Goal: Task Accomplishment & Management: Use online tool/utility

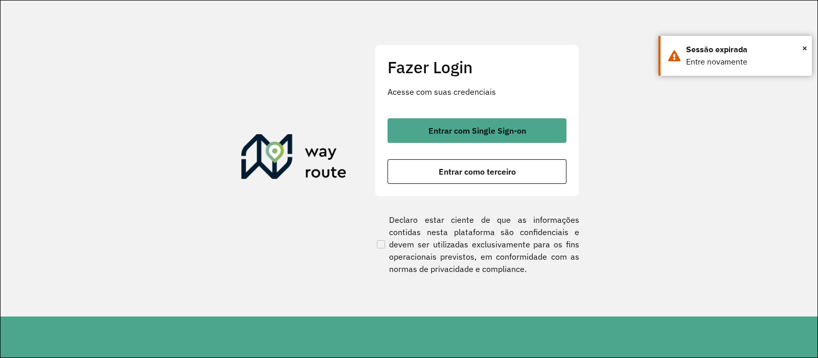
click at [466, 120] on button "Entrar com Single Sign-on" at bounding box center [477, 130] width 179 height 25
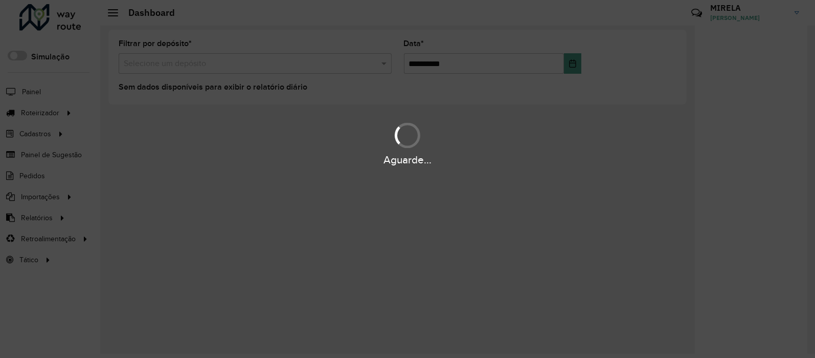
scroll to position [4, 0]
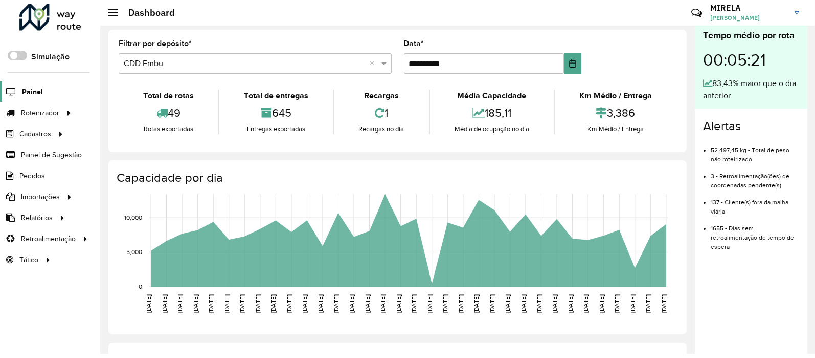
click at [29, 94] on span "Painel" at bounding box center [32, 91] width 21 height 11
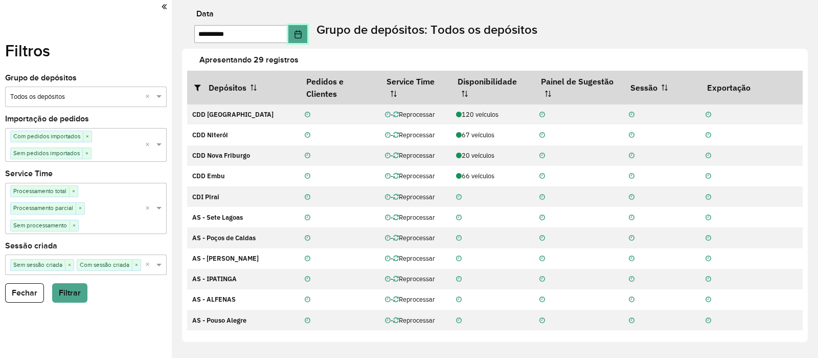
click at [300, 30] on icon "Choose Date" at bounding box center [298, 34] width 8 height 8
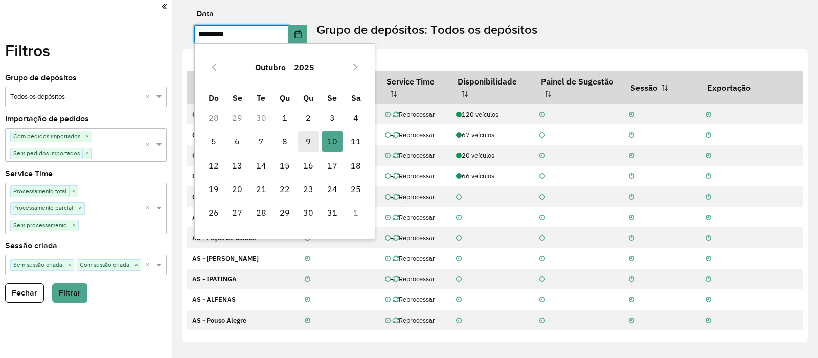
click at [303, 137] on span "9" at bounding box center [308, 141] width 20 height 20
type input "**********"
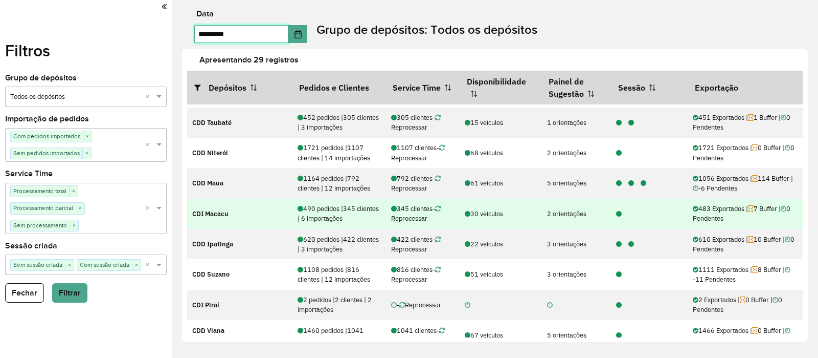
scroll to position [192, 0]
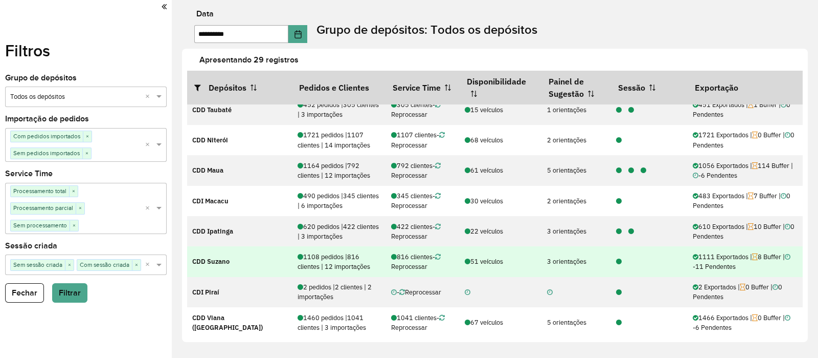
click at [616, 259] on icon at bounding box center [619, 261] width 6 height 7
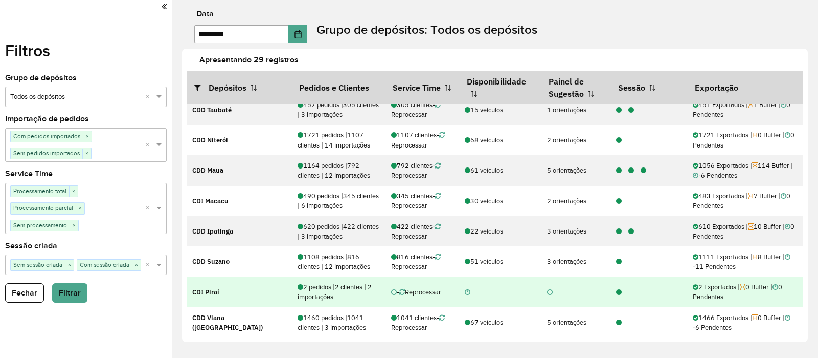
scroll to position [255, 0]
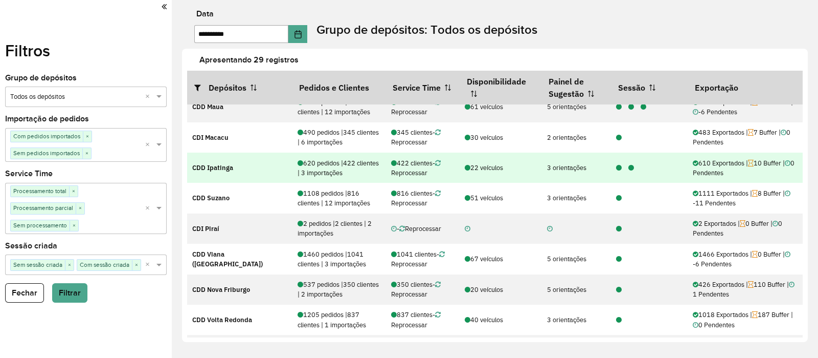
click at [616, 167] on icon at bounding box center [619, 168] width 6 height 7
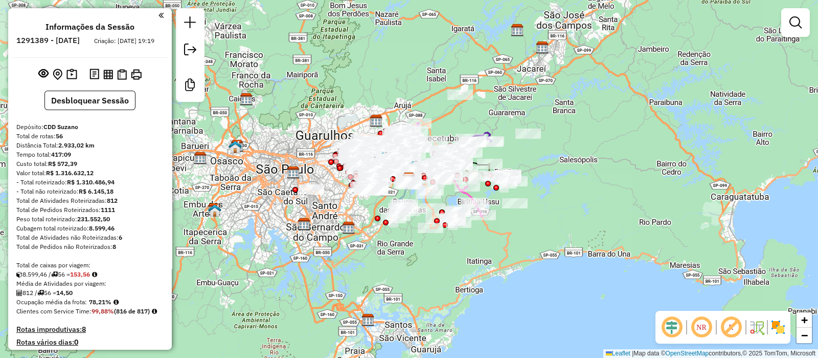
click at [676, 322] on em at bounding box center [672, 327] width 25 height 25
click at [724, 326] on em at bounding box center [731, 327] width 25 height 25
click at [772, 328] on img at bounding box center [778, 327] width 16 height 16
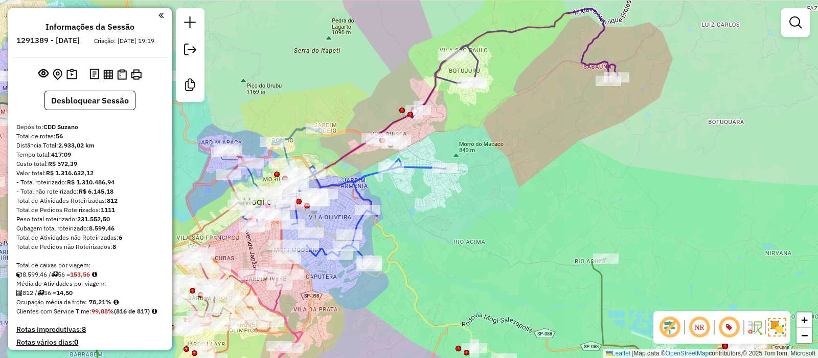
drag, startPoint x: 414, startPoint y: 213, endPoint x: 412, endPoint y: 205, distance: 8.4
click at [456, 213] on div "Janela de atendimento Grade de atendimento Capacidade Transportadoras Veículos …" at bounding box center [409, 179] width 818 height 358
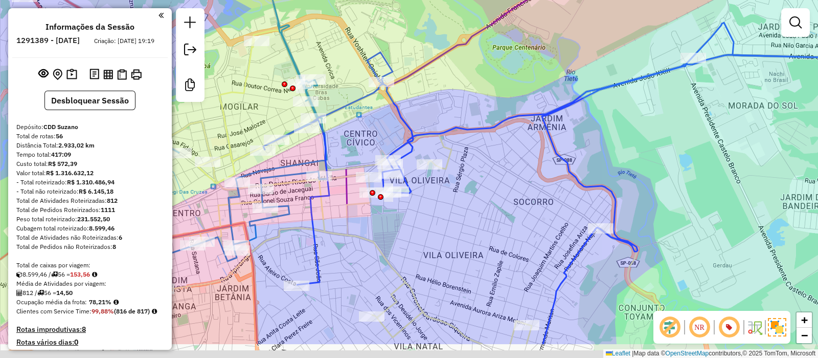
drag, startPoint x: 354, startPoint y: 221, endPoint x: 341, endPoint y: 143, distance: 79.4
click at [341, 143] on icon at bounding box center [371, 162] width 671 height 363
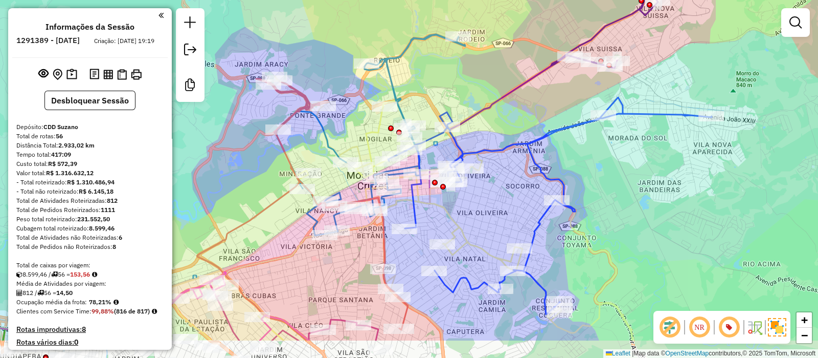
drag, startPoint x: 460, startPoint y: 293, endPoint x: 470, endPoint y: 240, distance: 54.1
click at [470, 240] on icon at bounding box center [403, 208] width 460 height 264
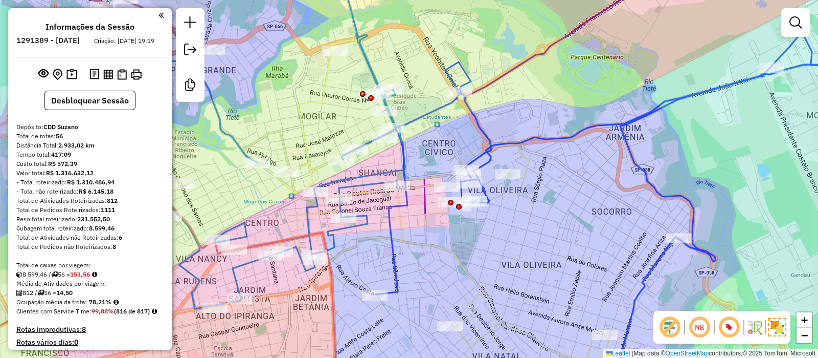
drag, startPoint x: 474, startPoint y: 157, endPoint x: 433, endPoint y: 159, distance: 41.0
click at [433, 159] on div "Janela de atendimento Grade de atendimento Capacidade Transportadoras Veículos …" at bounding box center [409, 179] width 818 height 358
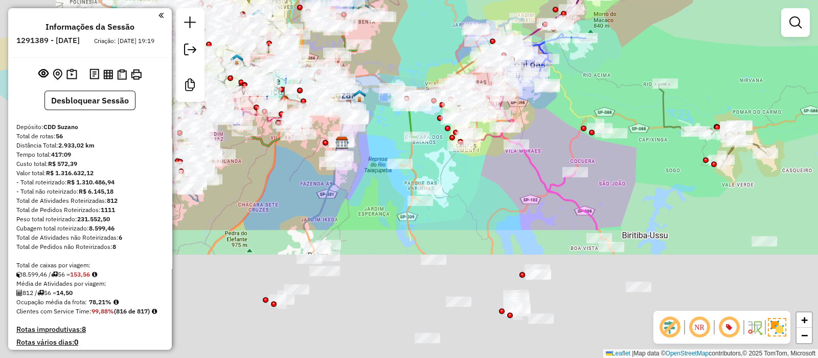
drag, startPoint x: 489, startPoint y: 272, endPoint x: 571, endPoint y: 105, distance: 186.2
click at [571, 105] on icon at bounding box center [533, 80] width 164 height 105
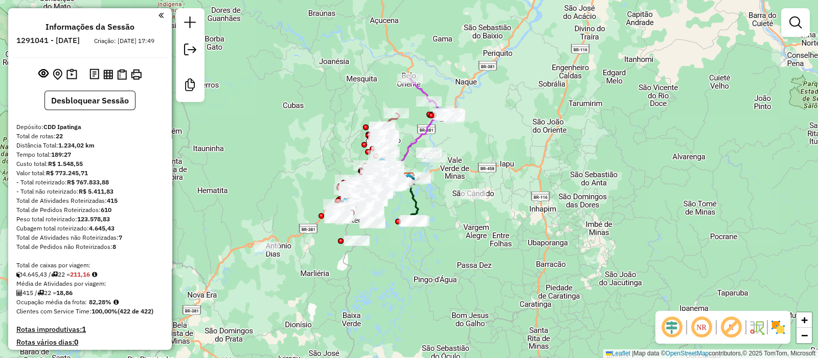
click at [673, 328] on em at bounding box center [672, 327] width 25 height 25
click at [737, 322] on em at bounding box center [731, 327] width 25 height 25
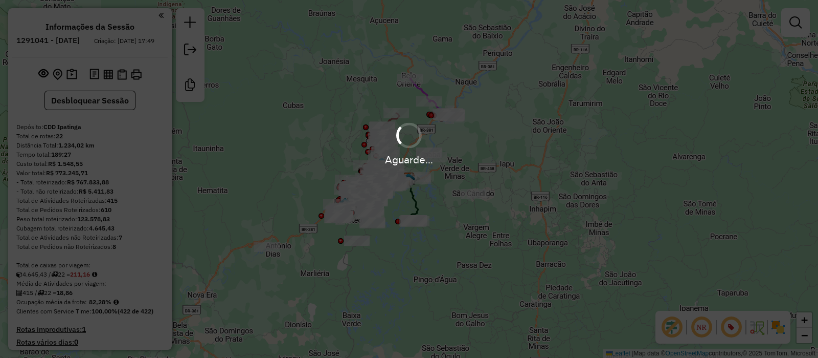
click at [780, 323] on img at bounding box center [778, 327] width 16 height 16
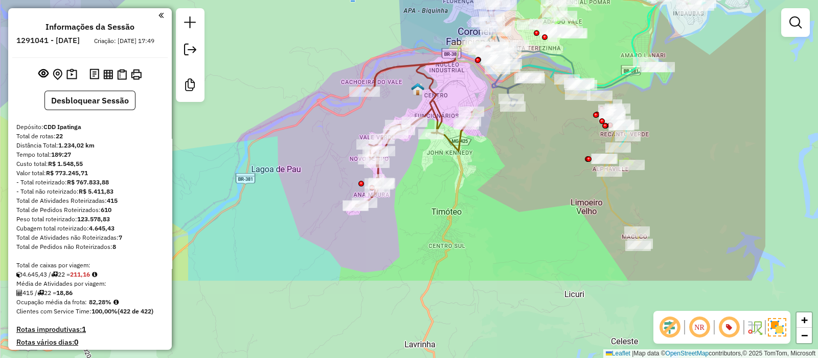
drag, startPoint x: 458, startPoint y: 267, endPoint x: 480, endPoint y: 201, distance: 70.0
click at [480, 201] on div "Janela de atendimento Grade de atendimento Capacidade Transportadoras Veículos …" at bounding box center [409, 179] width 818 height 358
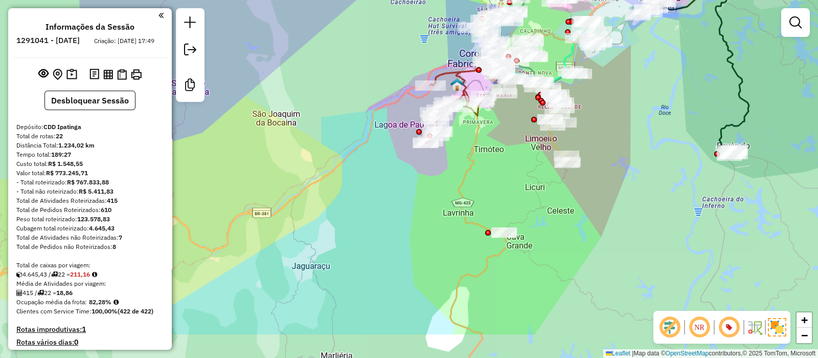
drag, startPoint x: 486, startPoint y: 217, endPoint x: 486, endPoint y: 188, distance: 29.2
click at [486, 188] on div "Janela de atendimento Grade de atendimento Capacidade Transportadoras Veículos …" at bounding box center [409, 179] width 818 height 358
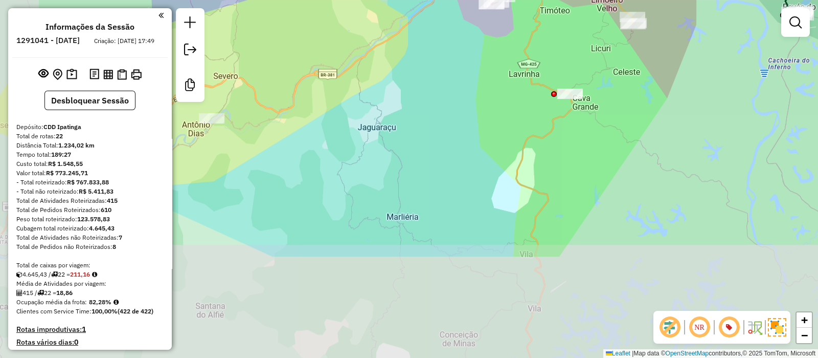
drag, startPoint x: 456, startPoint y: 192, endPoint x: 498, endPoint y: 84, distance: 116.0
click at [498, 84] on div "Janela de atendimento Grade de atendimento Capacidade Transportadoras Veículos …" at bounding box center [409, 179] width 818 height 358
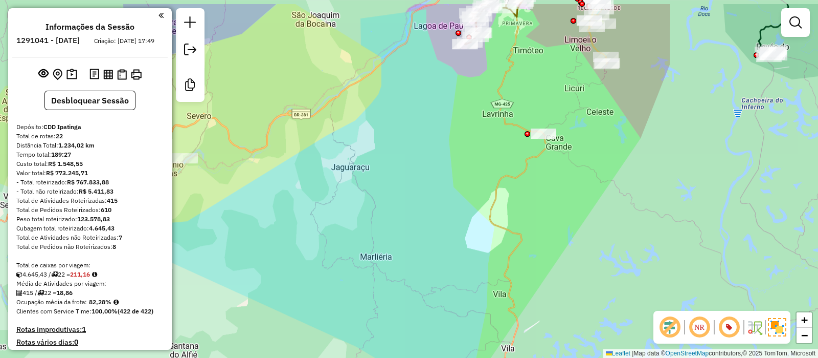
drag, startPoint x: 481, startPoint y: 134, endPoint x: 455, endPoint y: 170, distance: 44.7
click at [455, 170] on div "Janela de atendimento Grade de atendimento Capacidade Transportadoras Veículos …" at bounding box center [409, 179] width 818 height 358
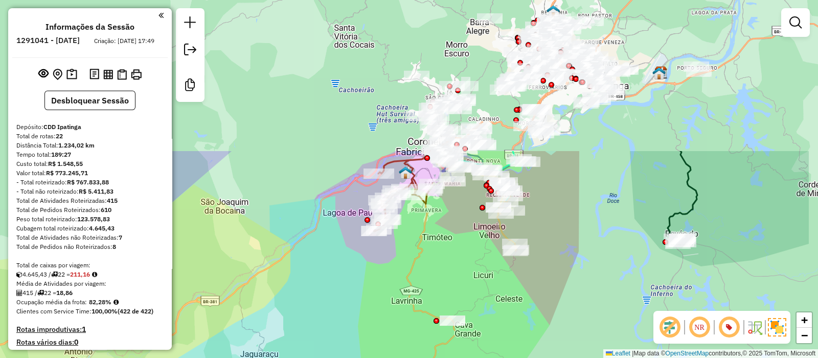
drag, startPoint x: 484, startPoint y: 183, endPoint x: 390, endPoint y: 369, distance: 208.9
click at [390, 357] on html "Aguarde... Pop-up bloqueado! Seu navegador bloqueou automáticamente a abertura …" at bounding box center [409, 179] width 818 height 358
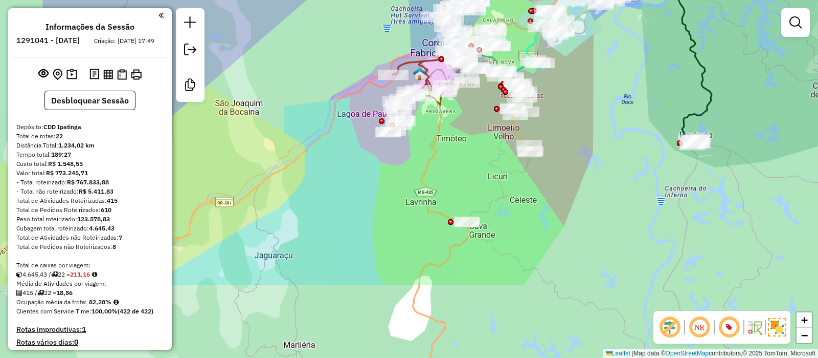
drag, startPoint x: 625, startPoint y: 236, endPoint x: 667, endPoint y: 101, distance: 141.9
click at [667, 101] on div "Janela de atendimento Grade de atendimento Capacidade Transportadoras Veículos …" at bounding box center [409, 179] width 818 height 358
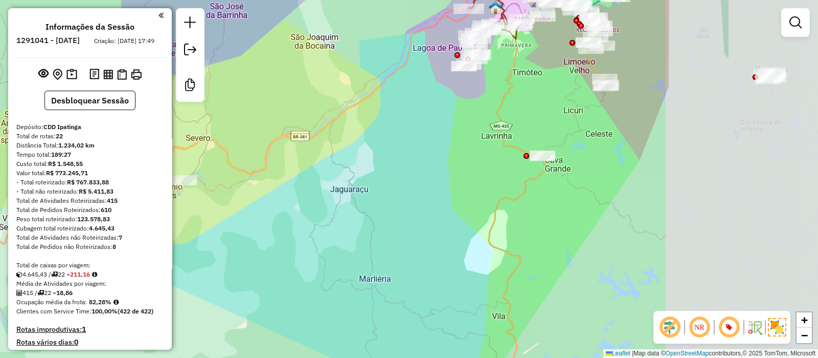
drag, startPoint x: 652, startPoint y: 200, endPoint x: 481, endPoint y: 184, distance: 172.1
click at [481, 184] on div "Janela de atendimento Grade de atendimento Capacidade Transportadoras Veículos …" at bounding box center [409, 179] width 818 height 358
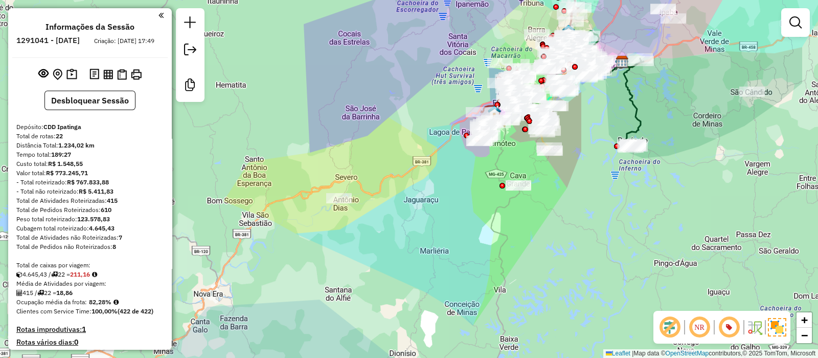
drag, startPoint x: 763, startPoint y: 264, endPoint x: 647, endPoint y: 353, distance: 146.3
click at [647, 353] on div "Janela de atendimento Grade de atendimento Capacidade Transportadoras Veículos …" at bounding box center [409, 179] width 818 height 358
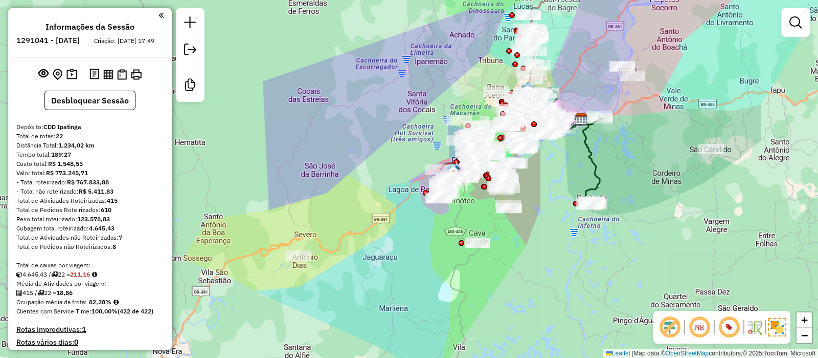
drag, startPoint x: 257, startPoint y: 301, endPoint x: 304, endPoint y: 283, distance: 50.4
click at [304, 283] on div "Janela de atendimento Grade de atendimento Capacidade Transportadoras Veículos …" at bounding box center [409, 179] width 818 height 358
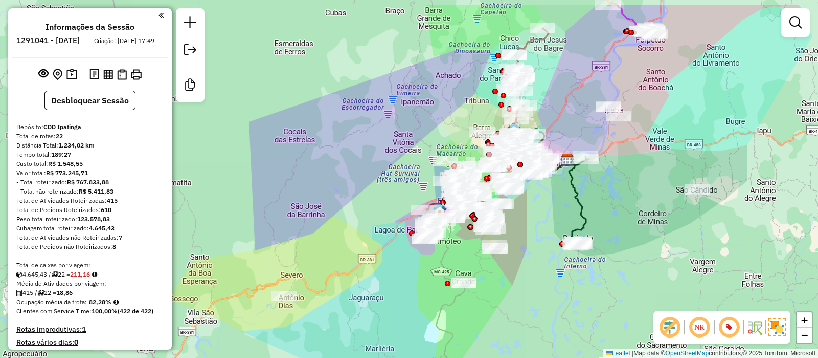
drag, startPoint x: 564, startPoint y: 262, endPoint x: 550, endPoint y: 303, distance: 42.7
click at [550, 303] on div "Janela de atendimento Grade de atendimento Capacidade Transportadoras Veículos …" at bounding box center [409, 179] width 818 height 358
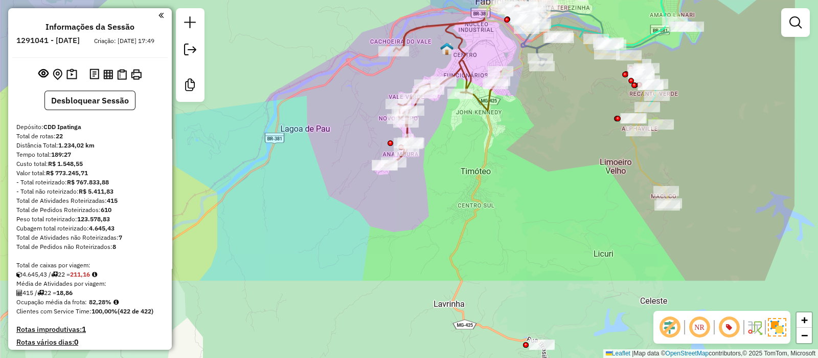
drag, startPoint x: 566, startPoint y: 278, endPoint x: 535, endPoint y: 165, distance: 117.4
click at [535, 165] on div "Janela de atendimento Grade de atendimento Capacidade Transportadoras Veículos …" at bounding box center [409, 179] width 818 height 358
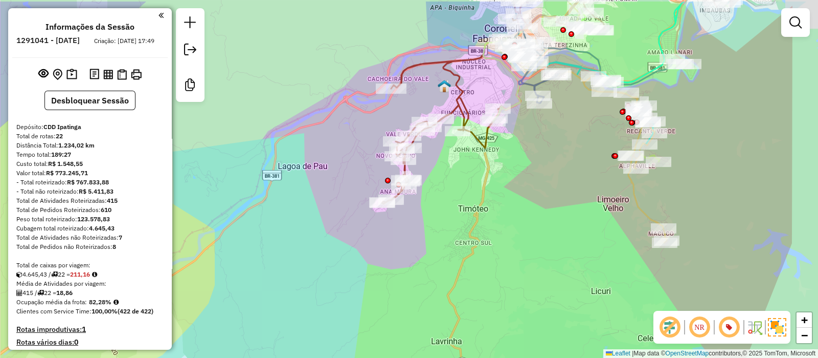
drag, startPoint x: 519, startPoint y: 204, endPoint x: 516, endPoint y: 241, distance: 37.4
click at [516, 241] on div "Janela de atendimento Grade de atendimento Capacidade Transportadoras Veículos …" at bounding box center [409, 179] width 818 height 358
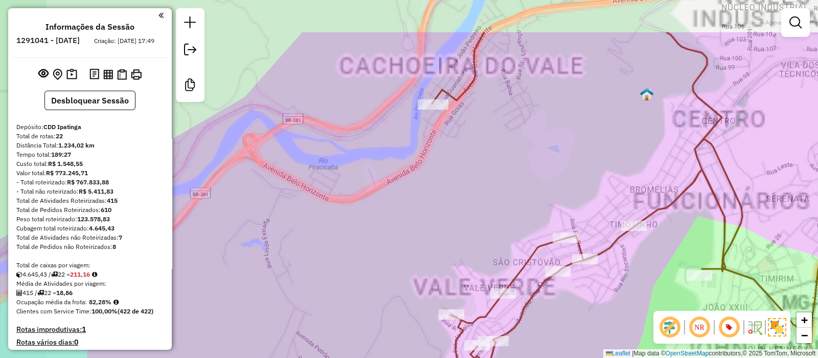
drag, startPoint x: 443, startPoint y: 135, endPoint x: 409, endPoint y: 212, distance: 84.8
click at [409, 212] on div "Janela de atendimento Grade de atendimento Capacidade Transportadoras Veículos …" at bounding box center [409, 179] width 818 height 358
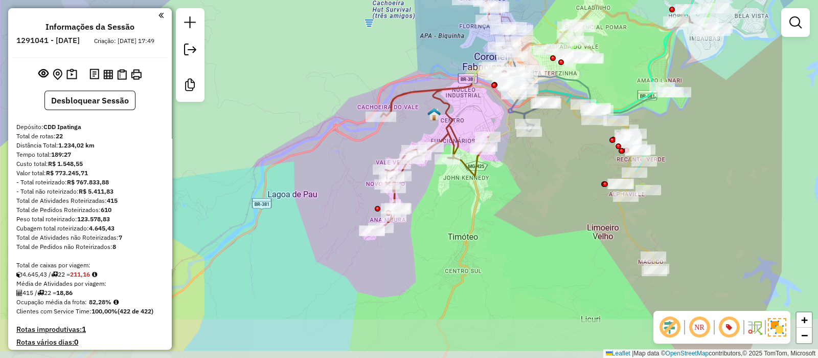
drag, startPoint x: 380, startPoint y: 192, endPoint x: 340, endPoint y: 149, distance: 58.6
click at [340, 149] on div "Janela de atendimento Grade de atendimento Capacidade Transportadoras Veículos …" at bounding box center [409, 179] width 818 height 358
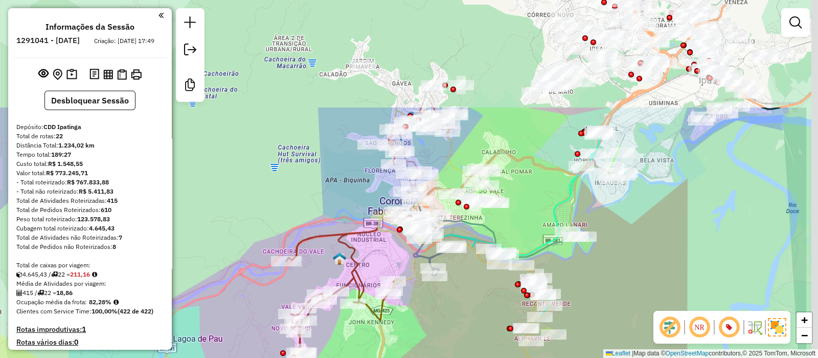
drag, startPoint x: 493, startPoint y: 108, endPoint x: 399, endPoint y: 251, distance: 171.0
click at [399, 251] on div "Janela de atendimento Grade de atendimento Capacidade Transportadoras Veículos …" at bounding box center [409, 179] width 818 height 358
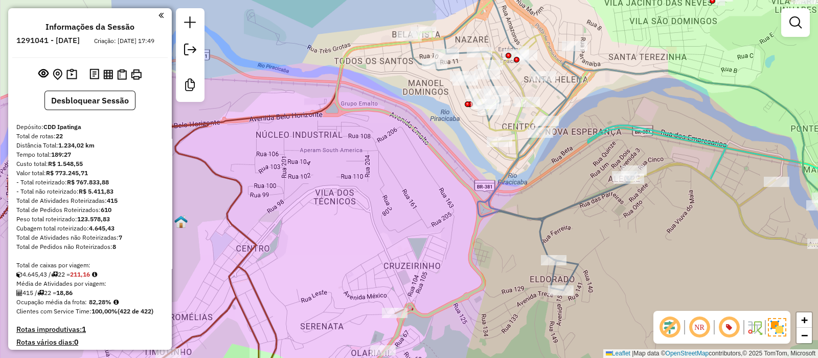
drag, startPoint x: 379, startPoint y: 195, endPoint x: 405, endPoint y: 162, distance: 42.0
click at [391, 183] on div "Janela de atendimento Grade de atendimento Capacidade Transportadoras Veículos …" at bounding box center [409, 179] width 818 height 358
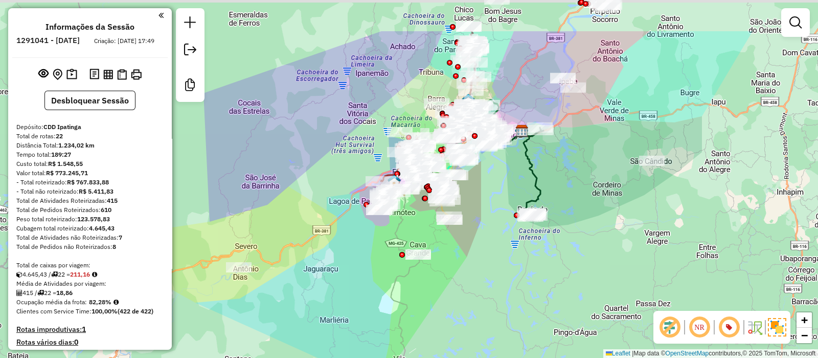
drag, startPoint x: 519, startPoint y: 278, endPoint x: 523, endPoint y: 299, distance: 21.4
click at [523, 299] on div "Janela de atendimento Grade de atendimento Capacidade Transportadoras Veículos …" at bounding box center [409, 179] width 818 height 358
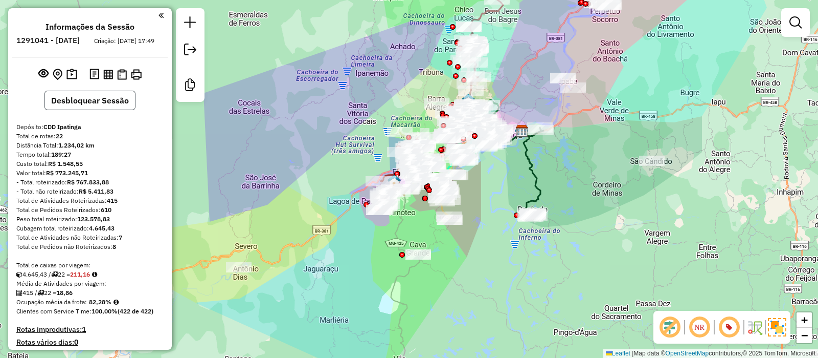
click at [95, 109] on button "Desbloquear Sessão" at bounding box center [90, 100] width 91 height 19
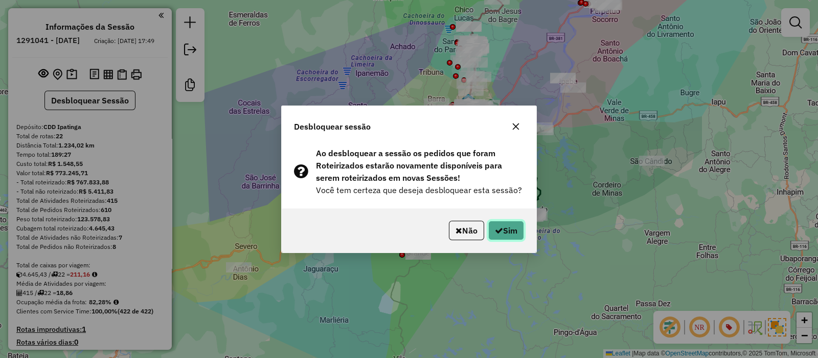
click at [501, 235] on button "Sim" at bounding box center [507, 229] width 36 height 19
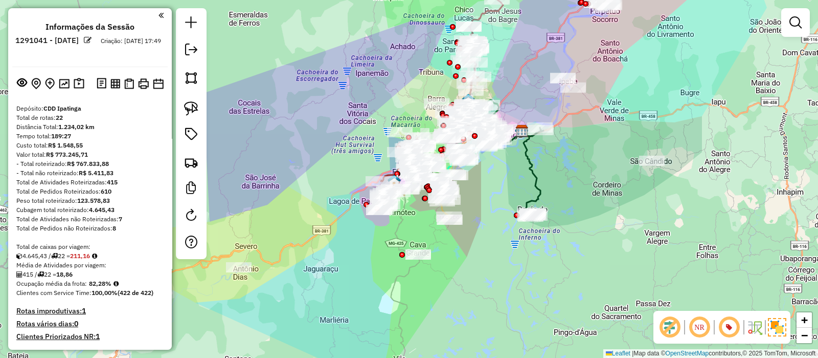
click at [676, 320] on em at bounding box center [670, 327] width 25 height 25
click at [731, 328] on em at bounding box center [729, 327] width 25 height 25
click at [781, 328] on img at bounding box center [777, 327] width 18 height 18
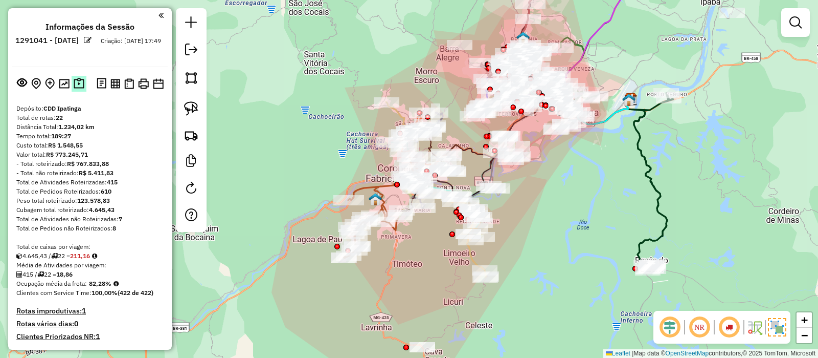
click at [80, 80] on img at bounding box center [79, 84] width 11 height 12
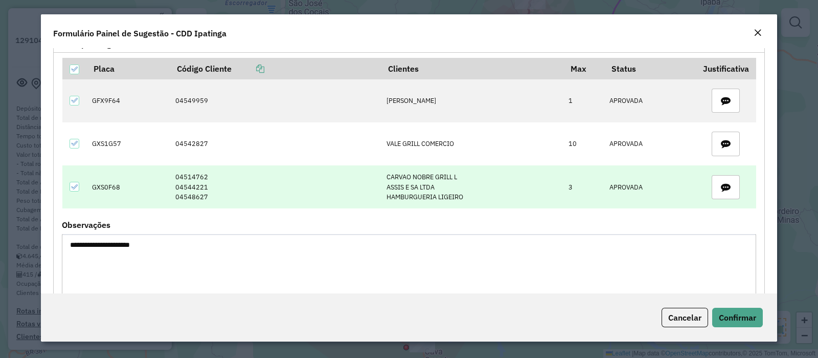
scroll to position [408, 0]
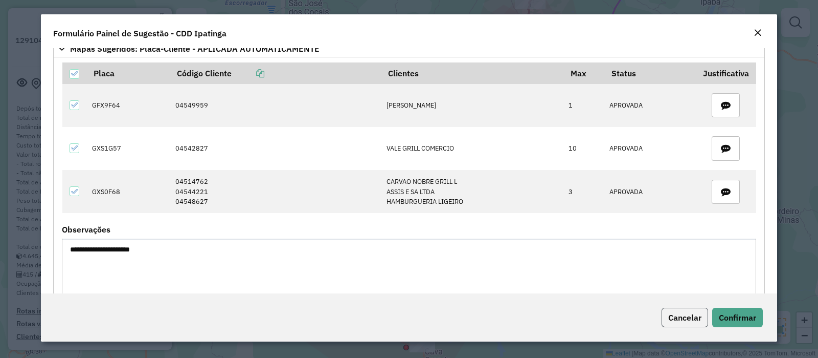
click at [675, 318] on span "Cancelar" at bounding box center [685, 317] width 33 height 10
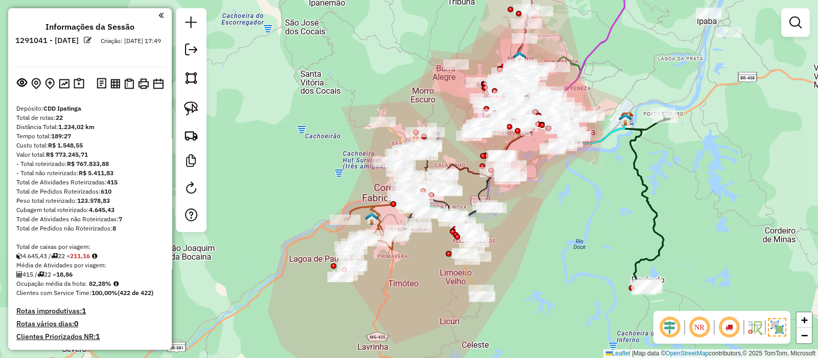
drag, startPoint x: 558, startPoint y: 201, endPoint x: 554, endPoint y: 217, distance: 17.3
click at [554, 217] on div "Janela de atendimento Grade de atendimento Capacidade Transportadoras Veículos …" at bounding box center [409, 179] width 818 height 358
click at [799, 29] on link at bounding box center [796, 22] width 20 height 20
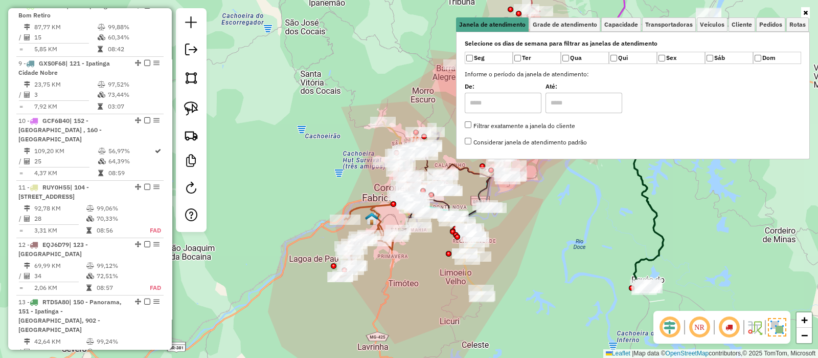
scroll to position [895, 0]
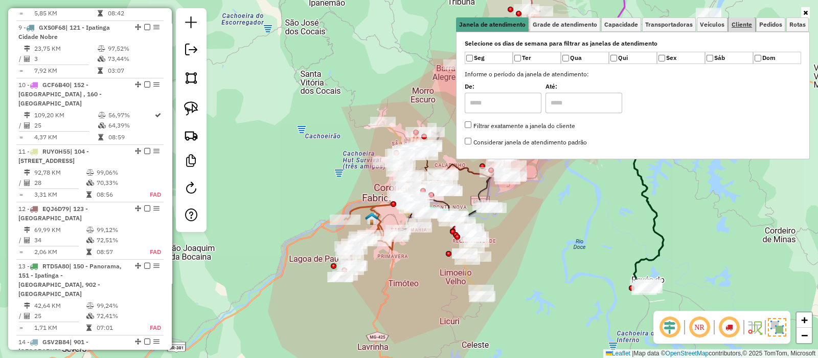
click at [733, 24] on span "Cliente" at bounding box center [742, 24] width 20 height 6
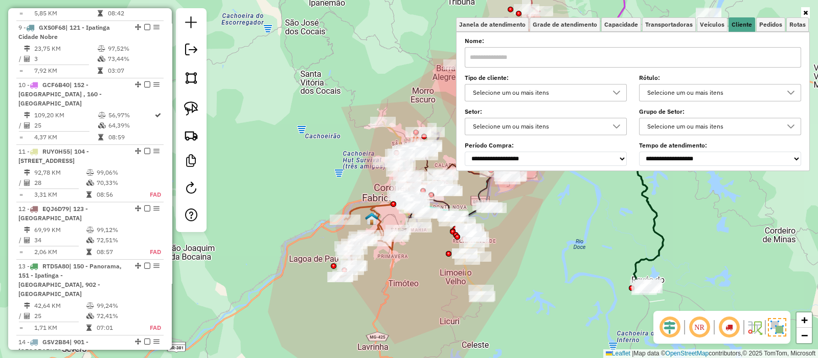
click at [499, 93] on div "Selecione um ou mais itens" at bounding box center [539, 92] width 138 height 16
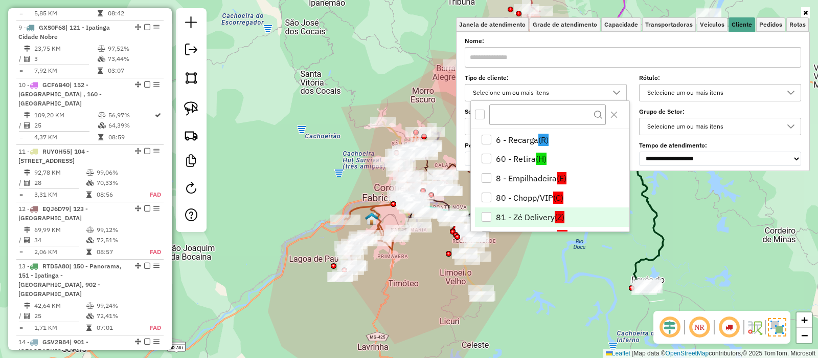
scroll to position [176, 0]
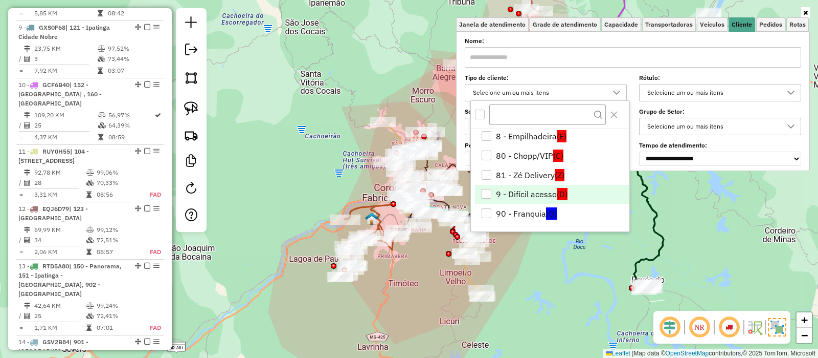
click at [525, 191] on li "9 - Difícil acesso (D)" at bounding box center [552, 194] width 154 height 19
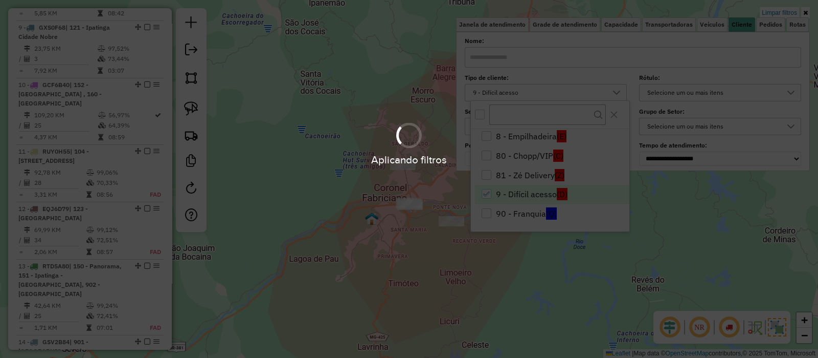
click at [558, 276] on hb-app "Aplicando filtros Pop-up bloqueado! Seu navegador bloqueou automáticamente a ab…" at bounding box center [409, 179] width 818 height 358
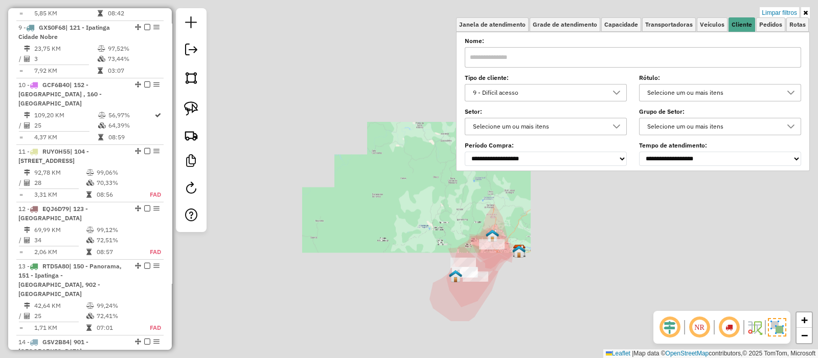
click at [491, 298] on div "Limpar filtros Janela de atendimento Grade de atendimento Capacidade Transporta…" at bounding box center [409, 179] width 818 height 358
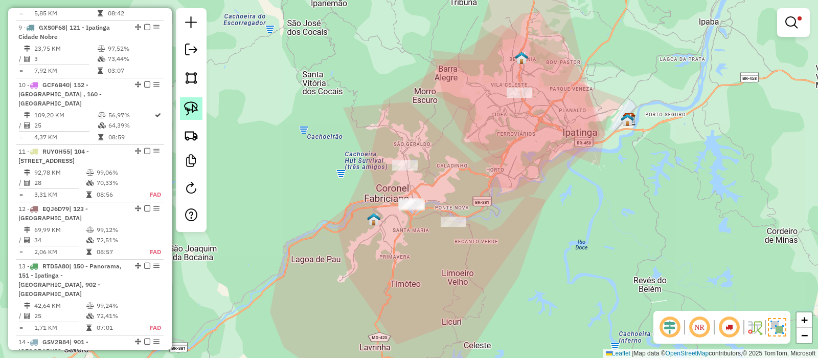
click at [189, 109] on img at bounding box center [191, 108] width 14 height 14
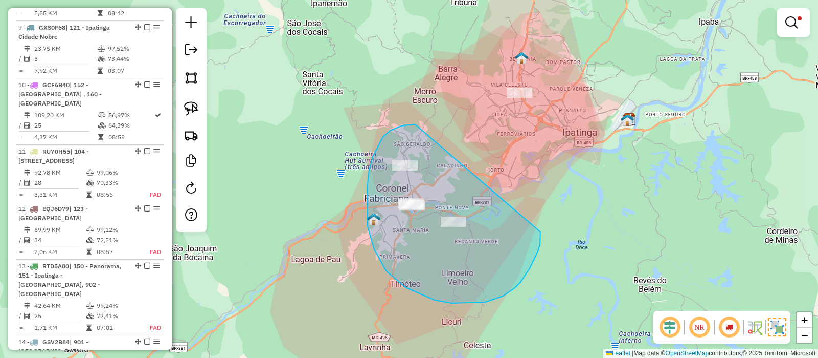
drag, startPoint x: 367, startPoint y: 188, endPoint x: 541, endPoint y: 232, distance: 178.8
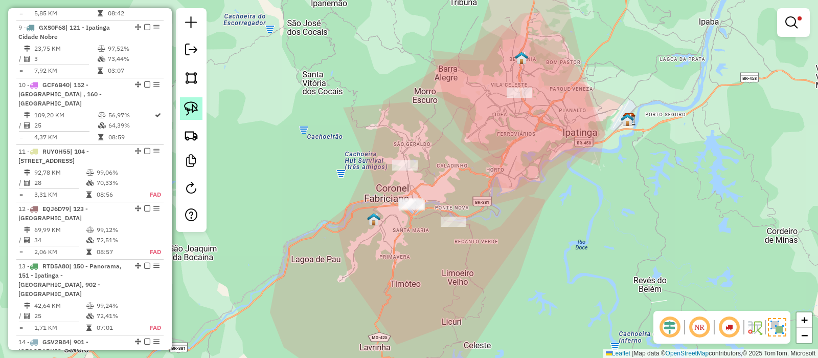
click at [191, 105] on img at bounding box center [191, 108] width 14 height 14
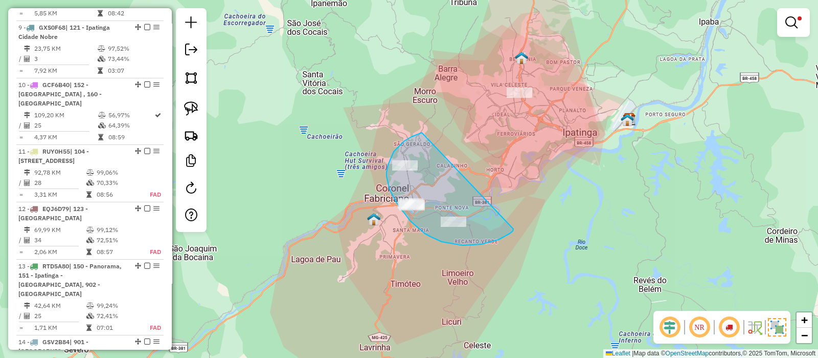
drag, startPoint x: 420, startPoint y: 134, endPoint x: 514, endPoint y: 229, distance: 133.5
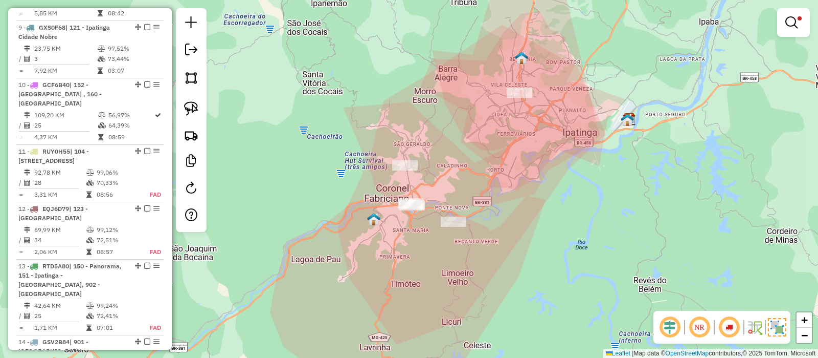
click at [797, 10] on div at bounding box center [794, 22] width 33 height 29
click at [793, 19] on em at bounding box center [792, 22] width 12 height 12
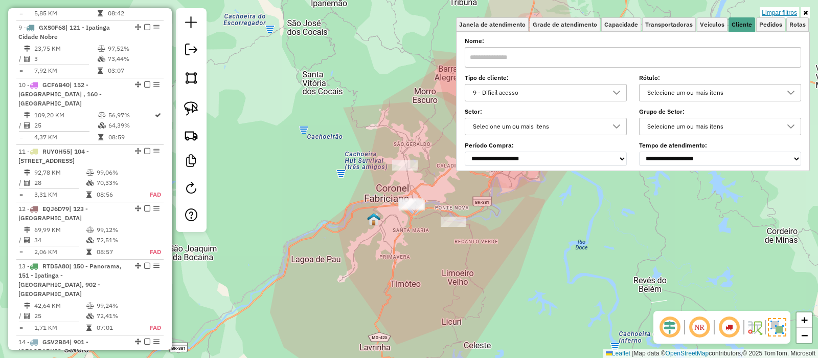
click at [790, 10] on link "Limpar filtros" at bounding box center [779, 12] width 39 height 11
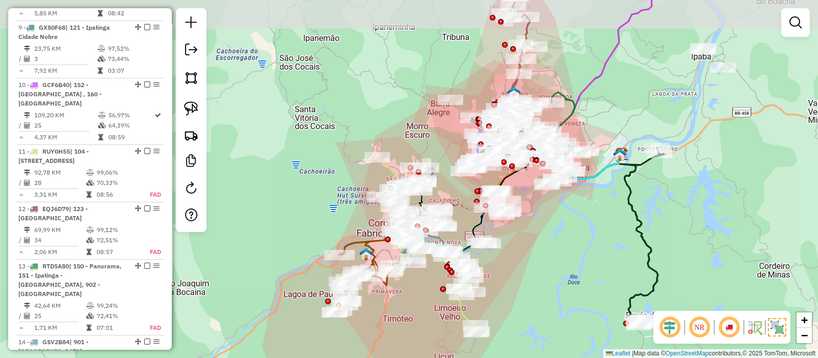
drag, startPoint x: 547, startPoint y: 202, endPoint x: 540, endPoint y: 237, distance: 35.6
click at [540, 237] on div "Janela de atendimento Grade de atendimento Capacidade Transportadoras Veículos …" at bounding box center [409, 179] width 818 height 358
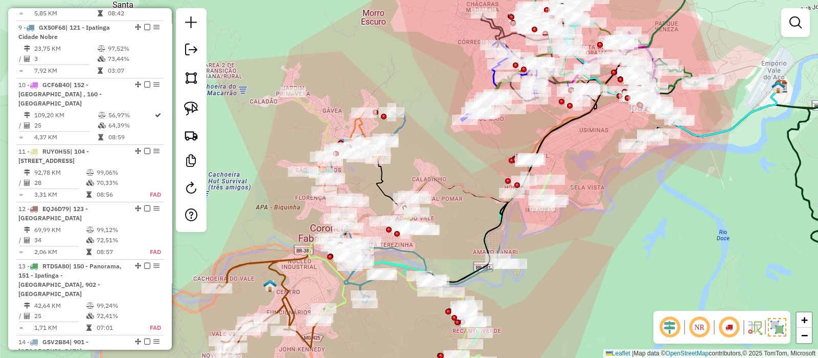
click at [670, 318] on em at bounding box center [670, 327] width 25 height 25
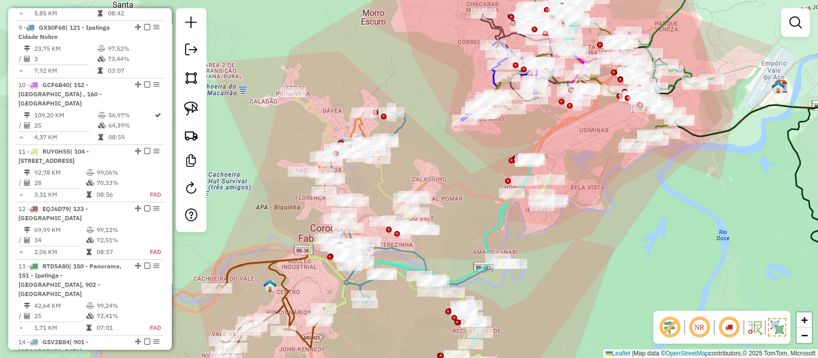
click at [728, 328] on em at bounding box center [729, 327] width 25 height 25
click at [778, 327] on img at bounding box center [777, 327] width 18 height 18
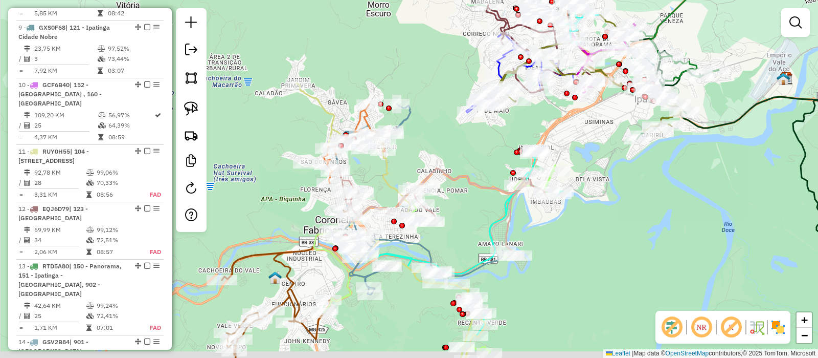
drag, startPoint x: 630, startPoint y: 274, endPoint x: 639, endPoint y: 256, distance: 19.9
click at [639, 256] on div "Janela de atendimento Grade de atendimento Capacidade Transportadoras Veículos …" at bounding box center [409, 179] width 818 height 358
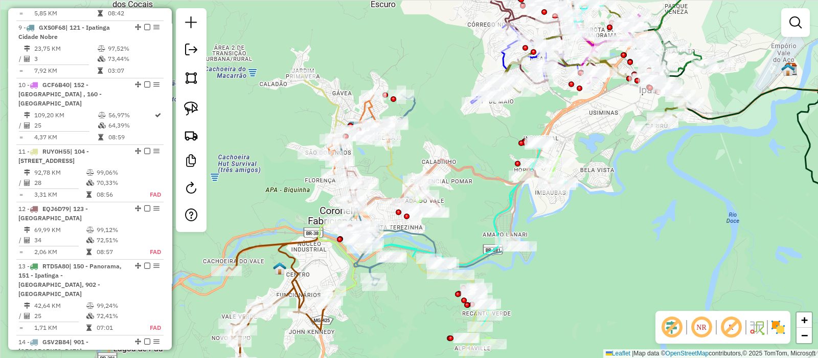
click at [770, 333] on img at bounding box center [778, 327] width 16 height 16
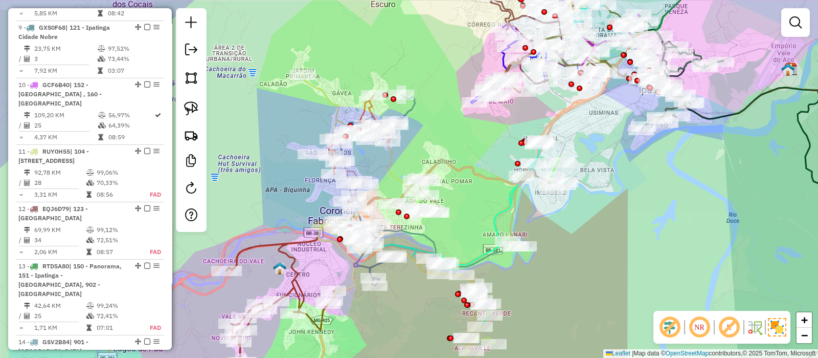
click at [727, 326] on em at bounding box center [729, 327] width 25 height 25
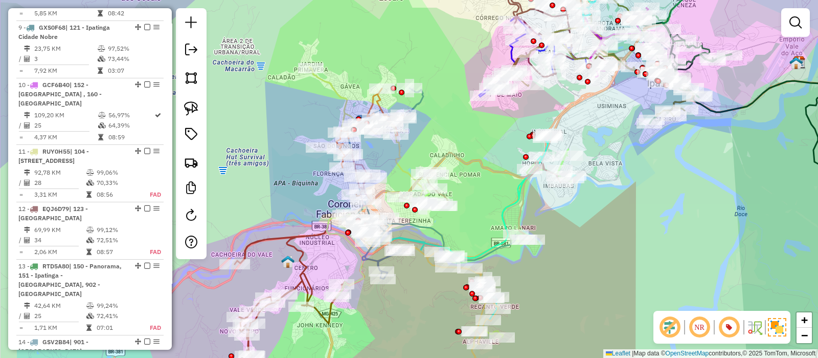
drag, startPoint x: 396, startPoint y: 168, endPoint x: 394, endPoint y: 138, distance: 30.2
click at [395, 138] on icon at bounding box center [403, 227] width 189 height 320
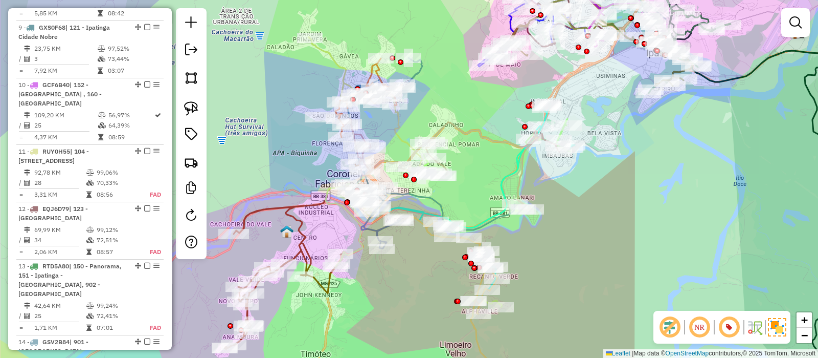
click at [788, 26] on link at bounding box center [796, 22] width 20 height 20
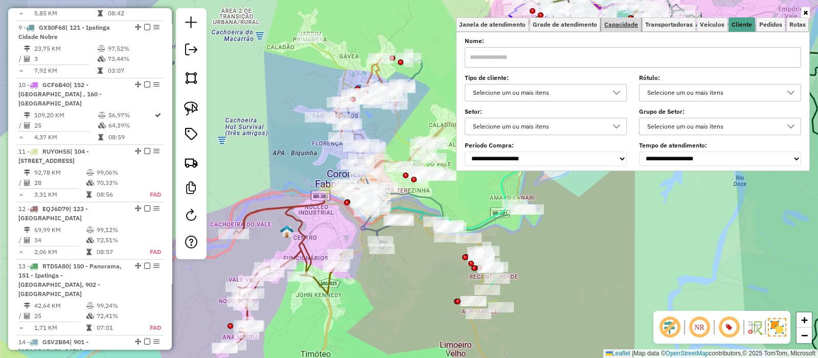
click at [631, 21] on span "Capacidade" at bounding box center [622, 24] width 34 height 6
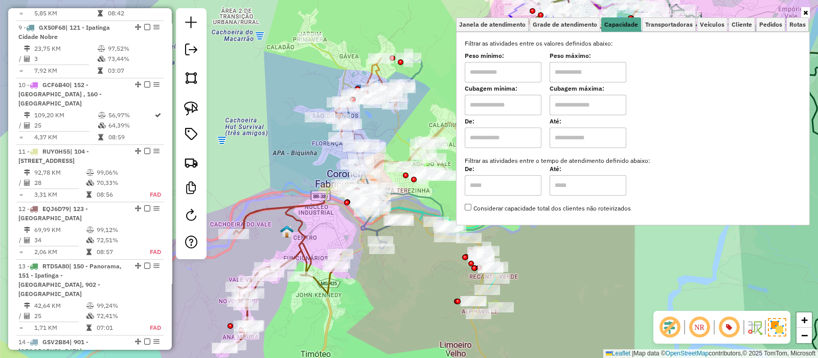
click at [492, 111] on input "text" at bounding box center [503, 105] width 77 height 20
type input "****"
drag, startPoint x: 587, startPoint y: 99, endPoint x: 599, endPoint y: 115, distance: 20.1
click at [587, 99] on input "text" at bounding box center [588, 105] width 77 height 20
type input "****"
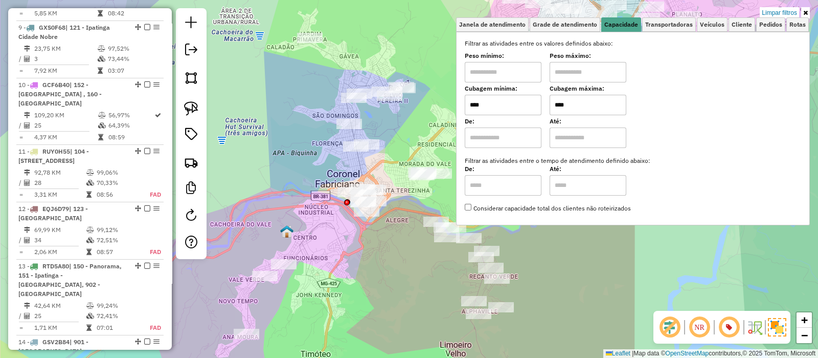
click at [425, 275] on div "Limpar filtros Janela de atendimento Grade de atendimento Capacidade Transporta…" at bounding box center [409, 179] width 818 height 358
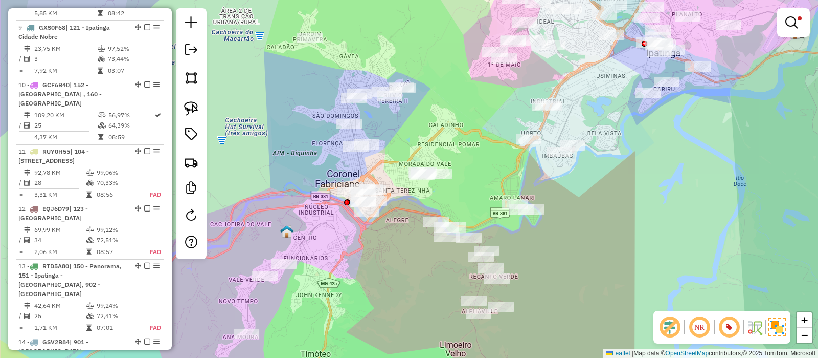
click at [352, 111] on div "Limpar filtros Janela de atendimento Grade de atendimento Capacidade Transporta…" at bounding box center [409, 179] width 818 height 358
click at [347, 103] on div at bounding box center [354, 98] width 26 height 10
select select "**********"
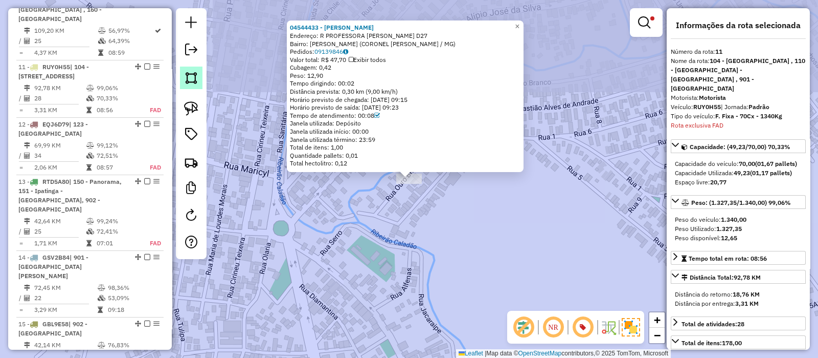
scroll to position [1011, 0]
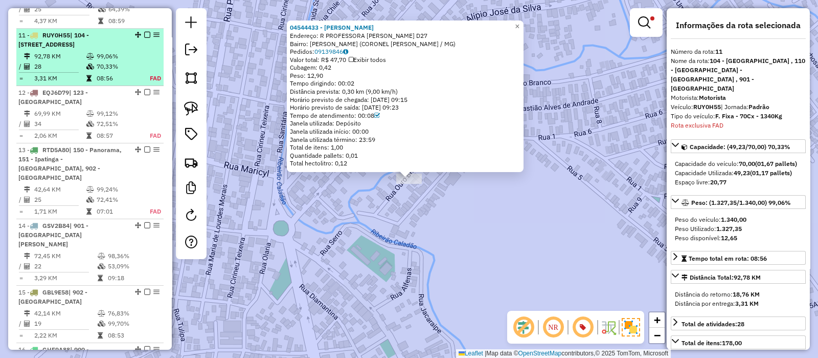
click at [144, 32] on em at bounding box center [147, 35] width 6 height 6
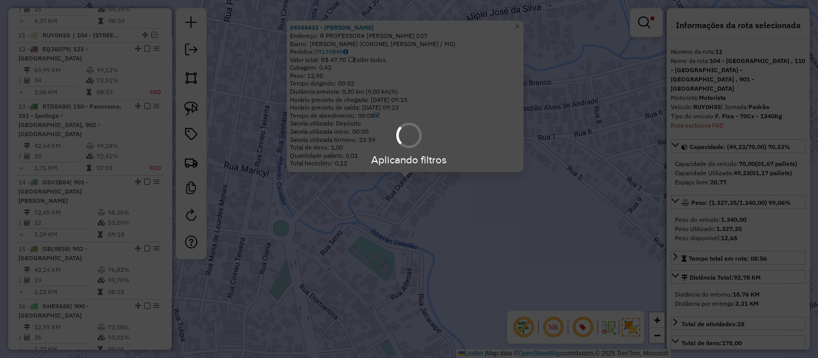
click at [391, 233] on hb-app "Aplicando filtros Pop-up bloqueado! Seu navegador bloqueou automáticamente a ab…" at bounding box center [409, 179] width 818 height 358
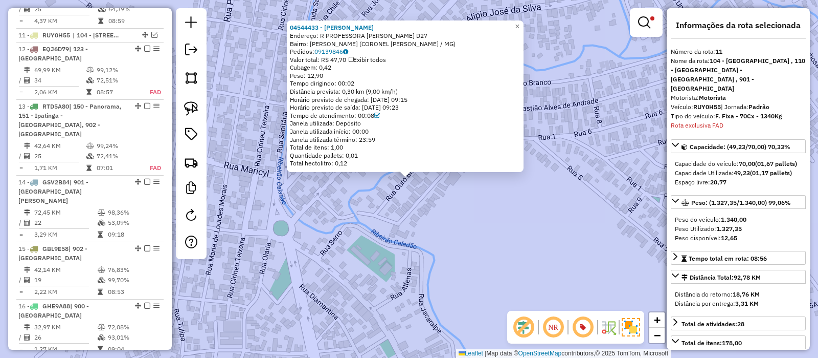
click at [371, 235] on div "04544433 - SILVANA DA SILVA MEL Endereço: R PROFESSORA TEREZA LEOPOLDINA D27 Ba…" at bounding box center [409, 179] width 818 height 358
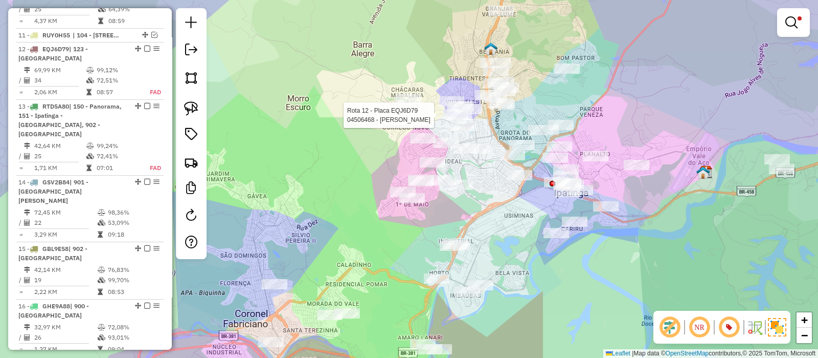
select select "**********"
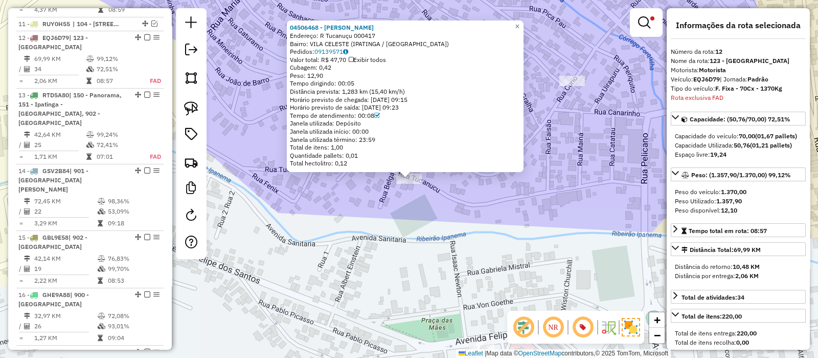
scroll to position [1025, 0]
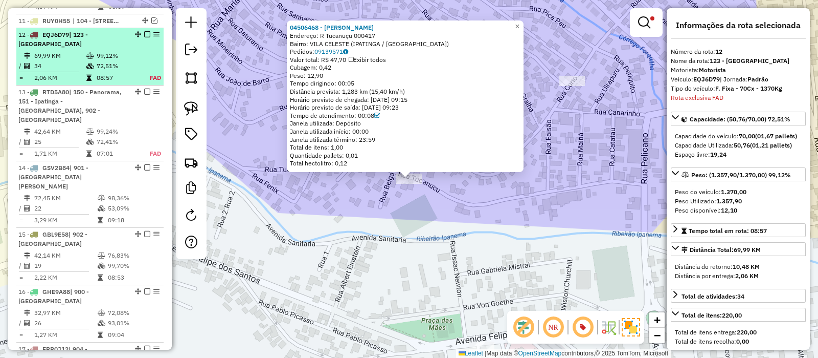
click at [144, 31] on em at bounding box center [147, 34] width 6 height 6
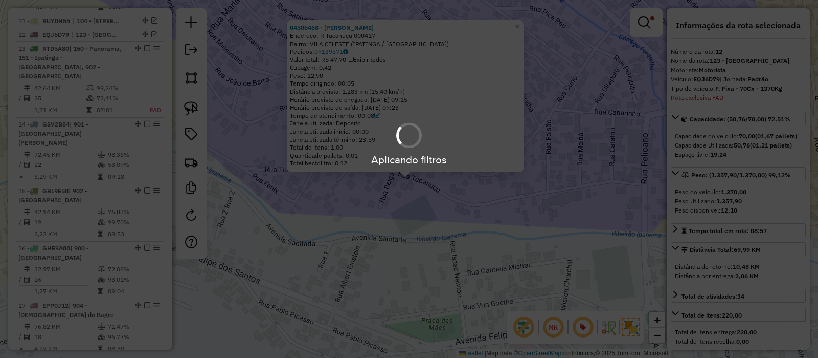
click at [369, 223] on div "04506468 - MARIA DAS DORES OLIV Endereço: R Tucanuçu 000417 Bairro: VILA CELEST…" at bounding box center [409, 179] width 818 height 358
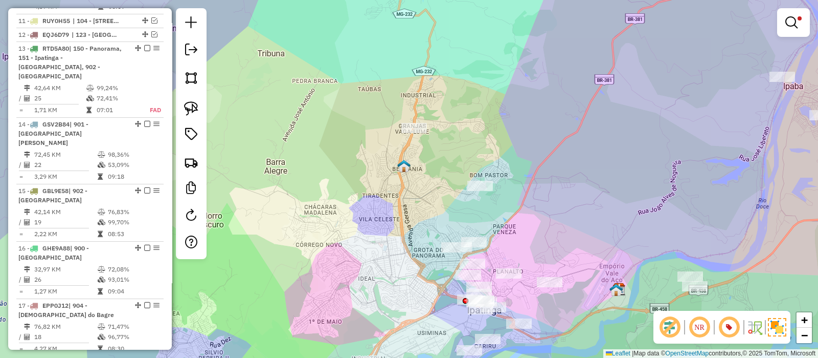
click at [466, 257] on div "Rota 13 - Placa RTD5A80 04505786 - ESIO BARBOSA VIEIRA Rota 13 - Placa RTD5A80 …" at bounding box center [409, 179] width 818 height 358
select select "**********"
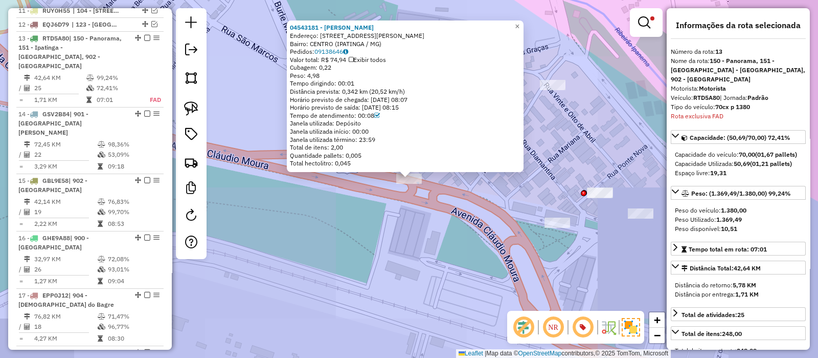
scroll to position [1038, 0]
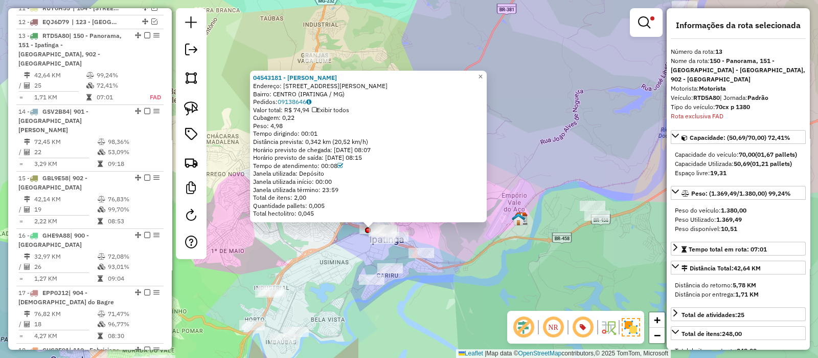
click at [475, 254] on div "Rota 13 - Placa RTD5A80 04547561 - JUSSARA BATISTA PAI 04543181 - LEANDRO DOS S…" at bounding box center [409, 179] width 818 height 358
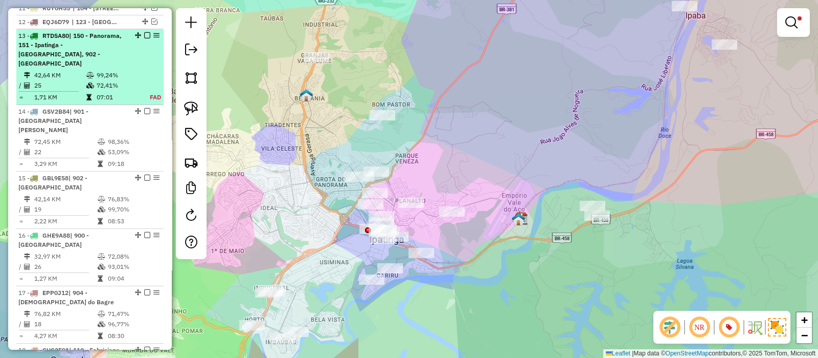
click at [144, 32] on em at bounding box center [147, 35] width 6 height 6
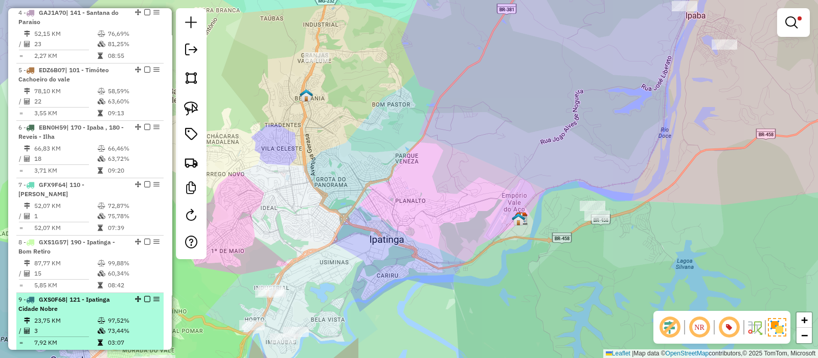
scroll to position [462, 0]
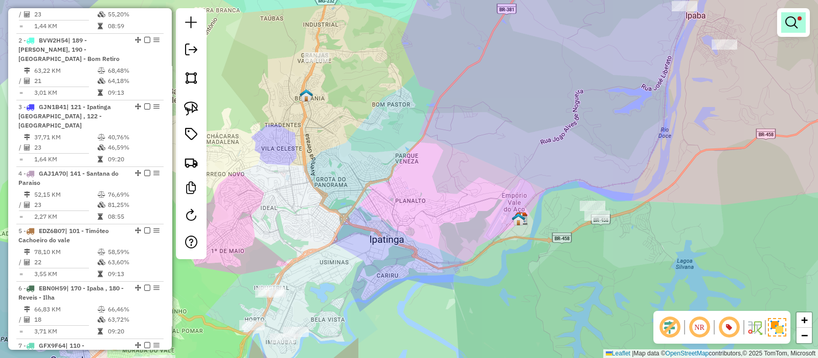
click at [790, 18] on em at bounding box center [792, 22] width 12 height 12
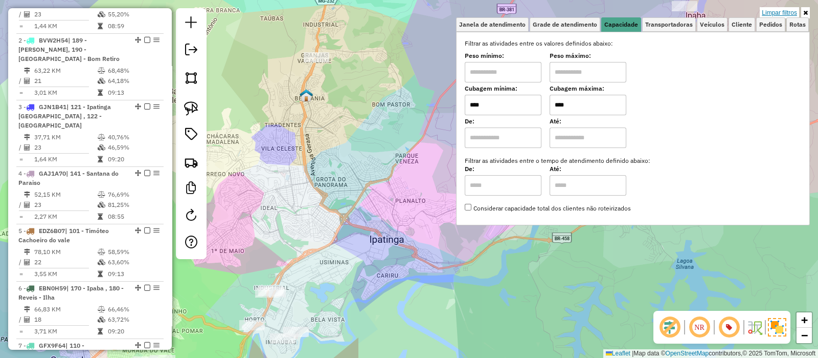
click at [782, 13] on link "Limpar filtros" at bounding box center [779, 12] width 39 height 11
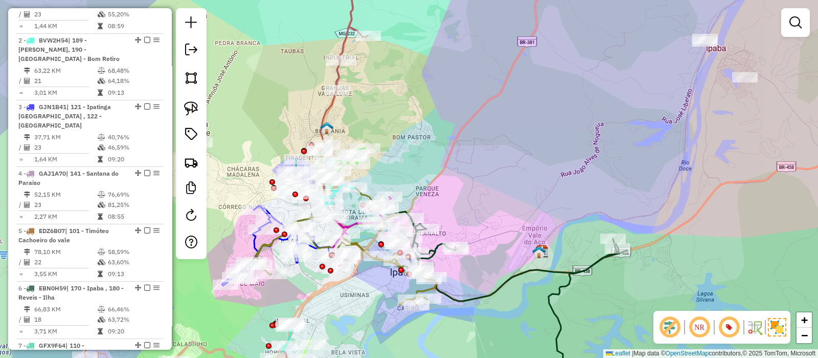
drag, startPoint x: 565, startPoint y: 143, endPoint x: 583, endPoint y: 160, distance: 25.0
click at [583, 160] on div "Janela de atendimento Grade de atendimento Capacidade Transportadoras Veículos …" at bounding box center [409, 179] width 818 height 358
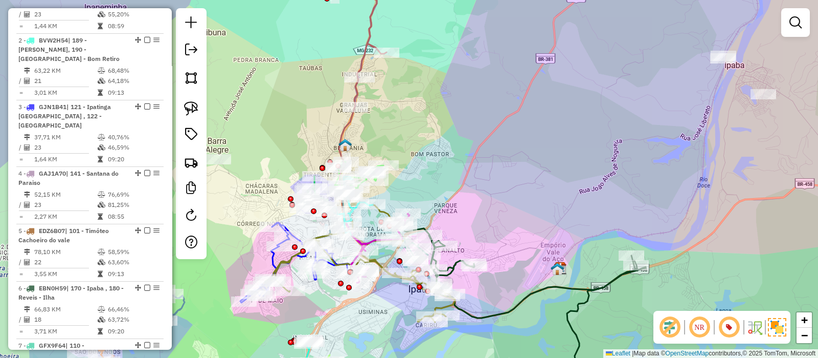
click at [814, 19] on div "Janela de atendimento Grade de atendimento Capacidade Transportadoras Veículos …" at bounding box center [409, 179] width 818 height 358
click at [804, 24] on link at bounding box center [796, 22] width 20 height 20
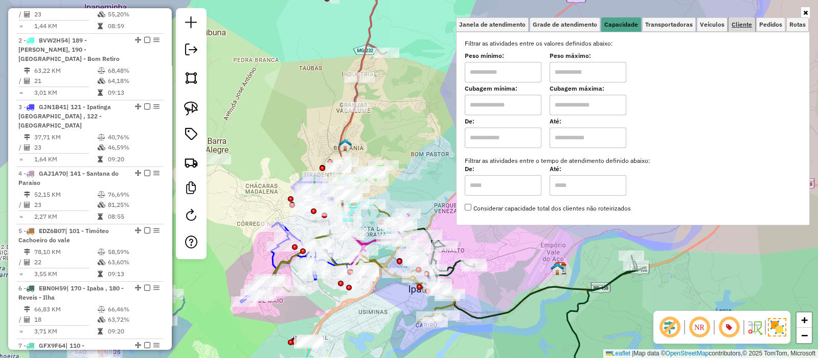
click at [739, 25] on span "Cliente" at bounding box center [742, 24] width 20 height 6
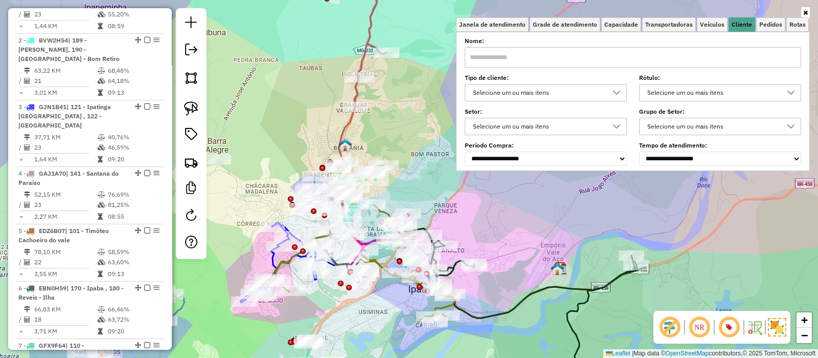
click at [530, 129] on div "Selecione um ou mais itens" at bounding box center [539, 126] width 138 height 16
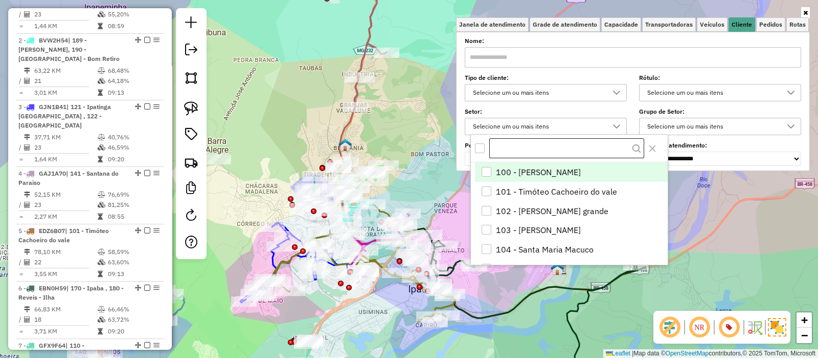
click at [518, 147] on input "text" at bounding box center [568, 148] width 156 height 20
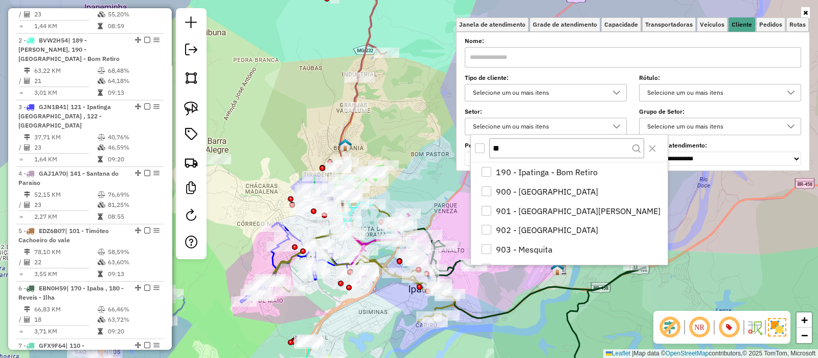
type input "**"
click at [479, 149] on div "All items unselected" at bounding box center [480, 148] width 10 height 10
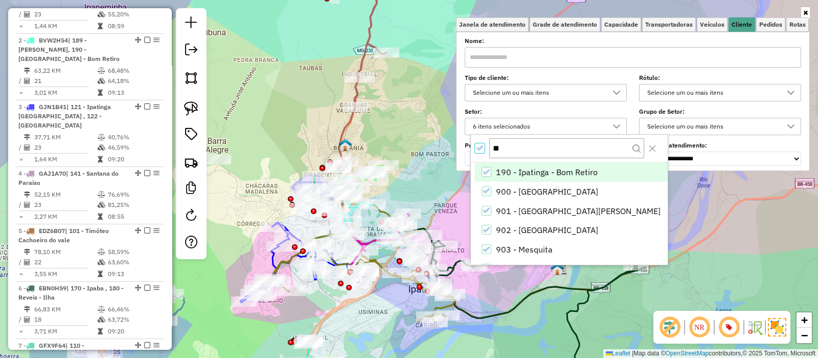
scroll to position [5, 3]
click at [500, 172] on li "190 - Ipatinga - Bom Retiro" at bounding box center [571, 171] width 193 height 19
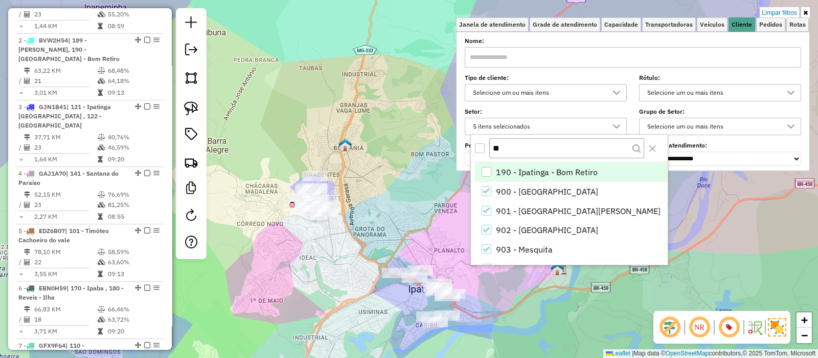
click at [617, 304] on div "Limpar filtros Janela de atendimento Grade de atendimento Capacidade Transporta…" at bounding box center [409, 179] width 818 height 358
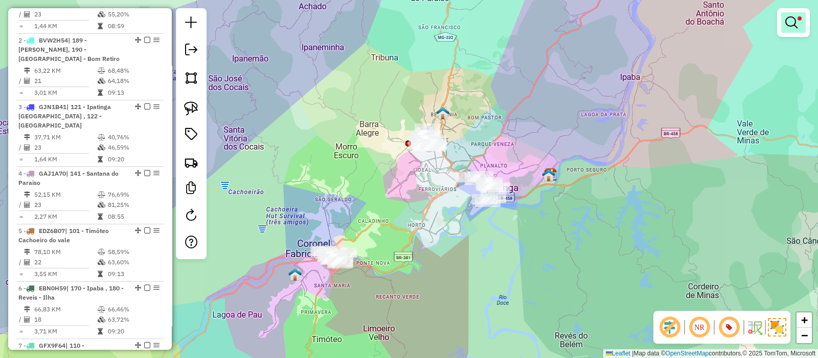
click at [792, 26] on em at bounding box center [792, 22] width 12 height 12
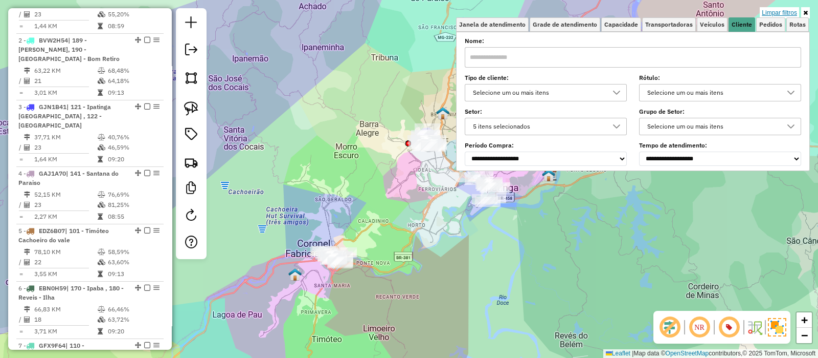
click at [778, 14] on link "Limpar filtros" at bounding box center [779, 12] width 39 height 11
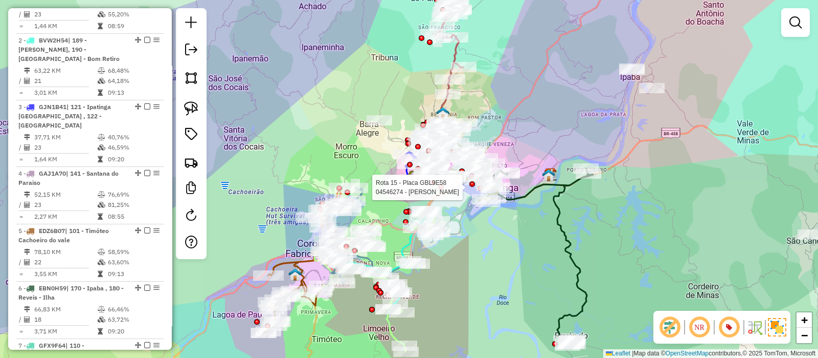
select select "**********"
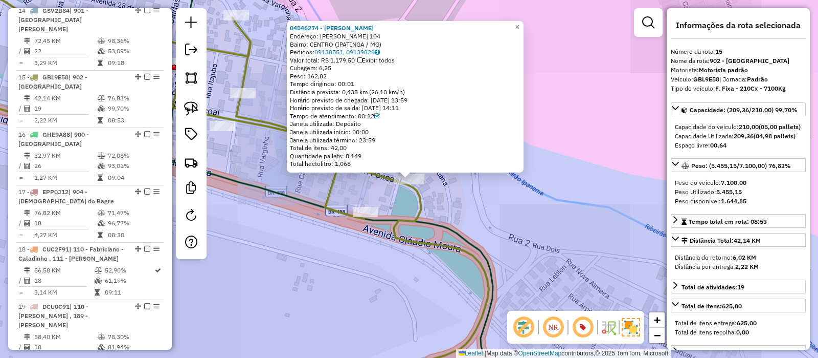
scroll to position [1110, 0]
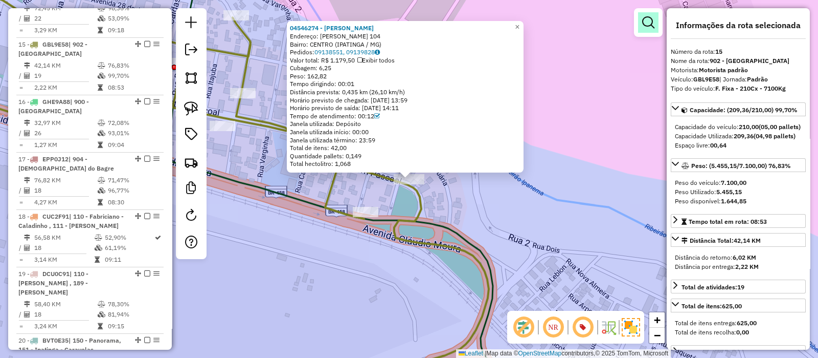
click at [656, 24] on link at bounding box center [648, 22] width 20 height 20
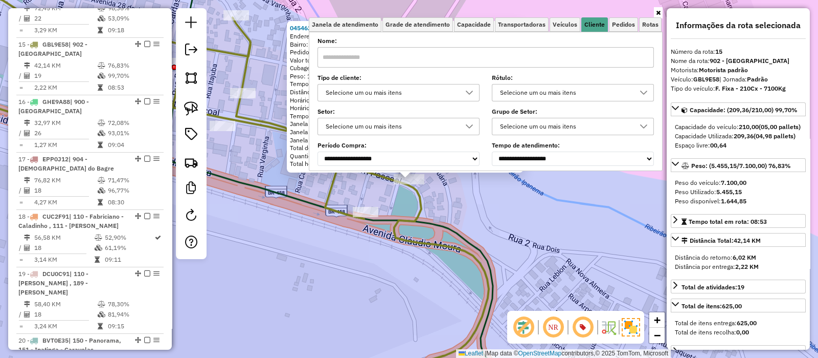
click at [367, 90] on div "Selecione um ou mais itens" at bounding box center [391, 92] width 138 height 16
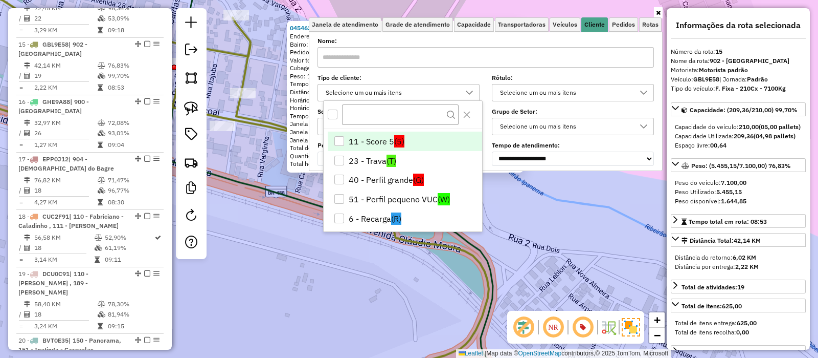
scroll to position [63, 0]
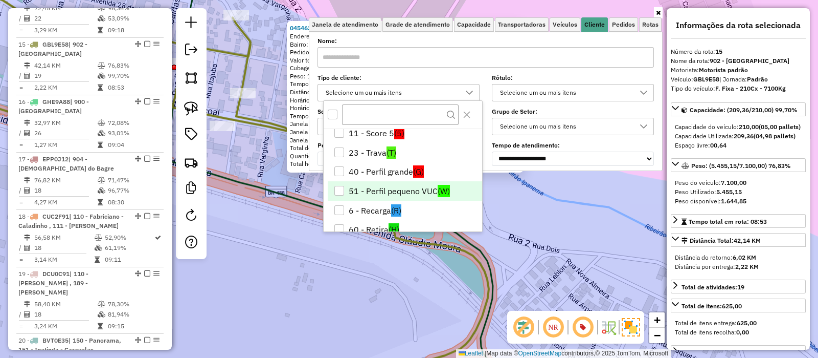
click at [367, 185] on li "51 - Perfil pequeno VUC (W)" at bounding box center [405, 190] width 154 height 19
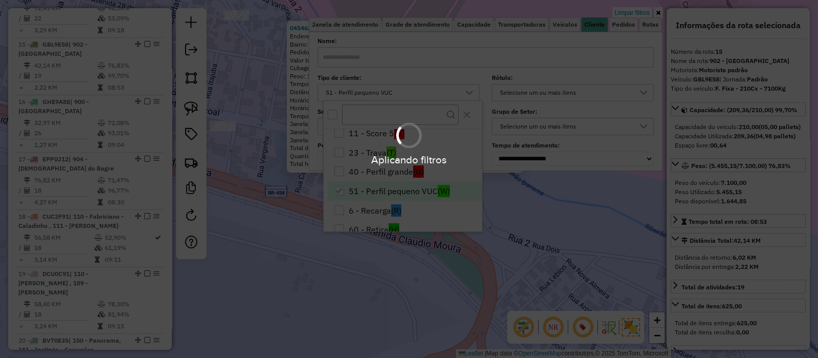
click at [311, 301] on div "Aplicando filtros" at bounding box center [409, 179] width 818 height 358
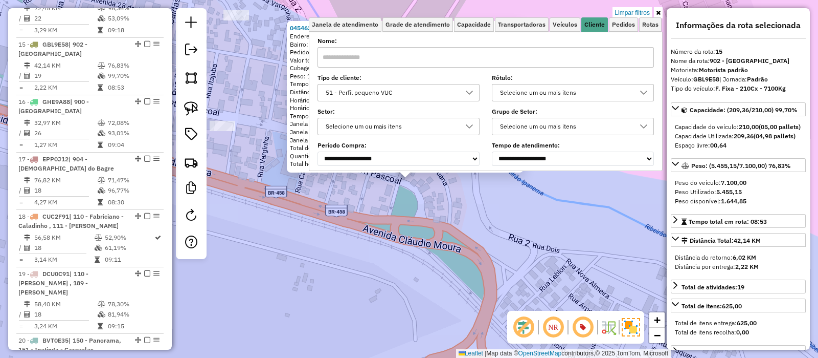
click at [311, 301] on div "04546274 - ADAO MARCOS SOBRINHO Endereço: JOAO VALENTIM PASCOAL 104 Bairro: CEN…" at bounding box center [409, 179] width 818 height 358
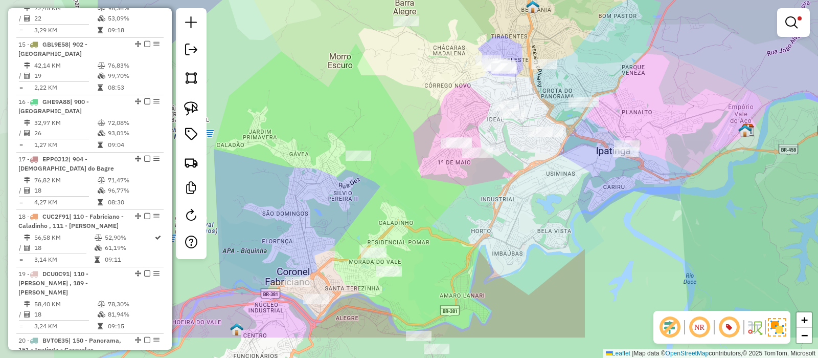
drag, startPoint x: 399, startPoint y: 286, endPoint x: 558, endPoint y: 232, distance: 167.6
click at [558, 232] on div "Limpar filtros Janela de atendimento Grade de atendimento Capacidade Transporta…" at bounding box center [409, 179] width 818 height 358
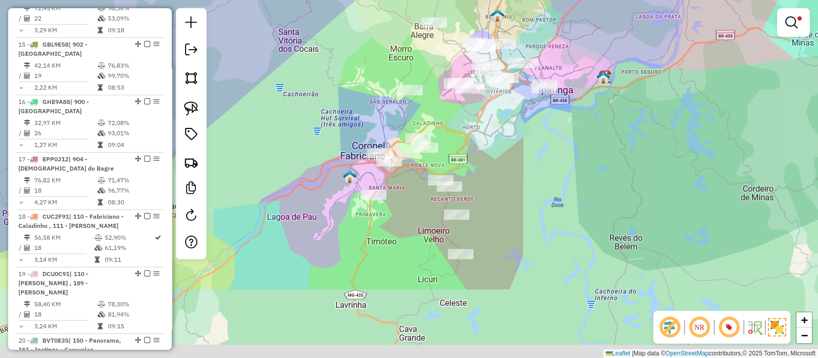
drag, startPoint x: 483, startPoint y: 228, endPoint x: 486, endPoint y: 188, distance: 40.0
click at [486, 188] on div "Limpar filtros Janela de atendimento Grade de atendimento Capacidade Transporta…" at bounding box center [409, 179] width 818 height 358
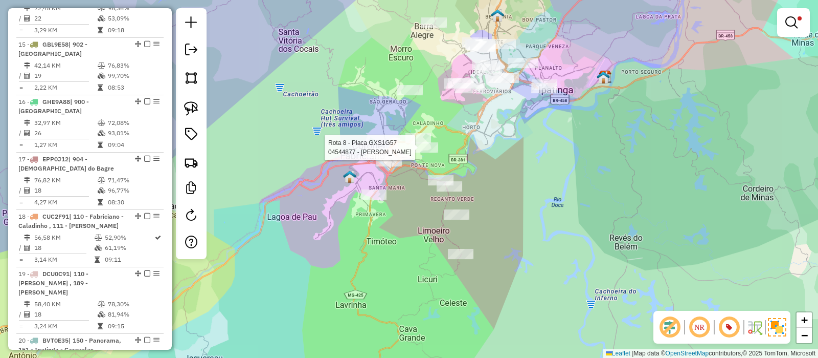
select select "**********"
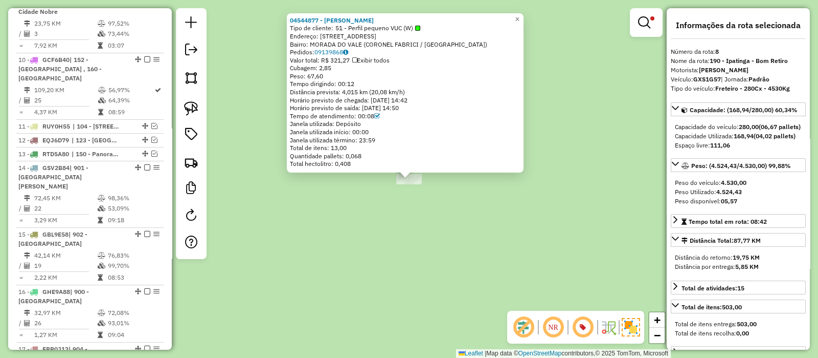
scroll to position [839, 0]
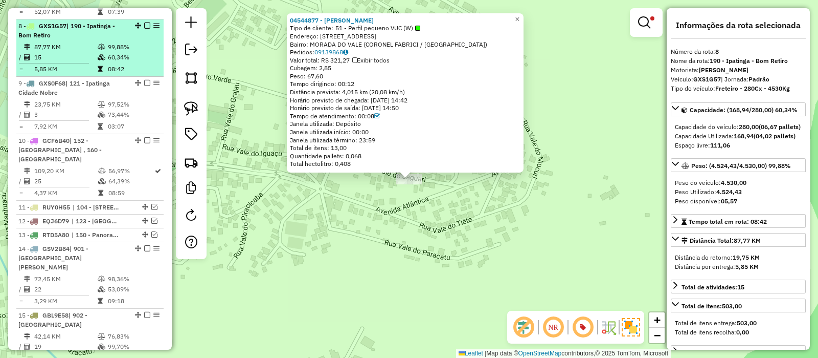
click at [144, 23] on em at bounding box center [147, 26] width 6 height 6
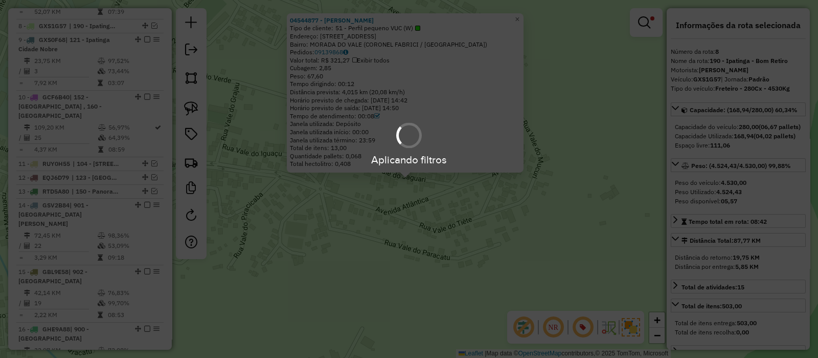
click at [341, 206] on div "04544877 - RENATO FERREIRA Tipo de cliente: 51 - Perfil pequeno VUC (W) Endereç…" at bounding box center [409, 179] width 818 height 358
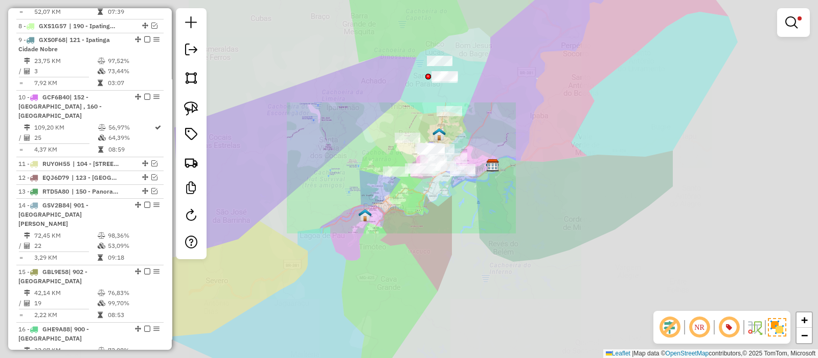
click at [461, 229] on div "Limpar filtros Janela de atendimento Grade de atendimento Capacidade Transporta…" at bounding box center [409, 179] width 818 height 358
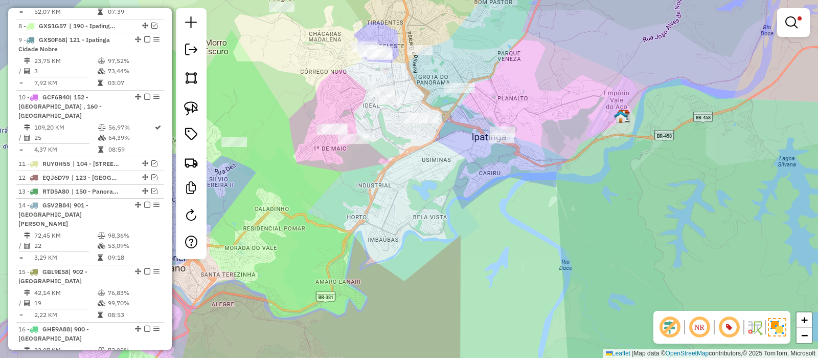
drag, startPoint x: 458, startPoint y: 161, endPoint x: 466, endPoint y: 208, distance: 47.7
click at [466, 208] on div "Limpar filtros Janela de atendimento Grade de atendimento Capacidade Transporta…" at bounding box center [409, 179] width 818 height 358
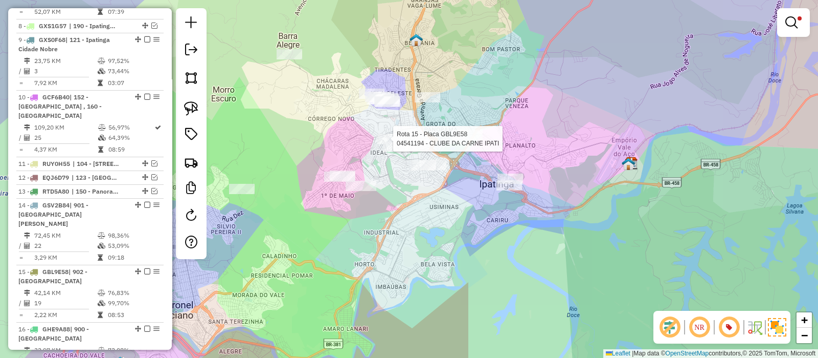
select select "**********"
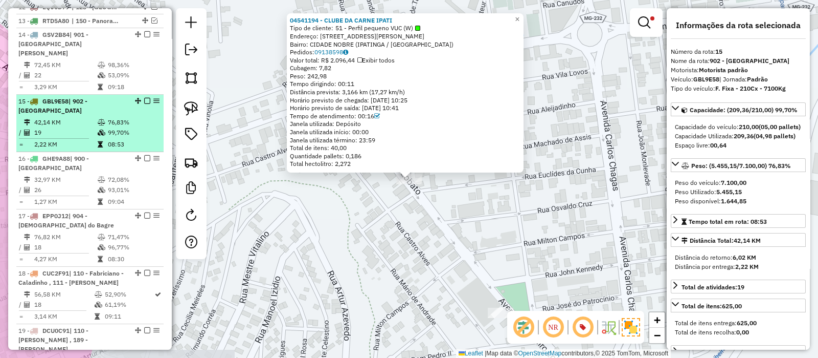
scroll to position [1066, 0]
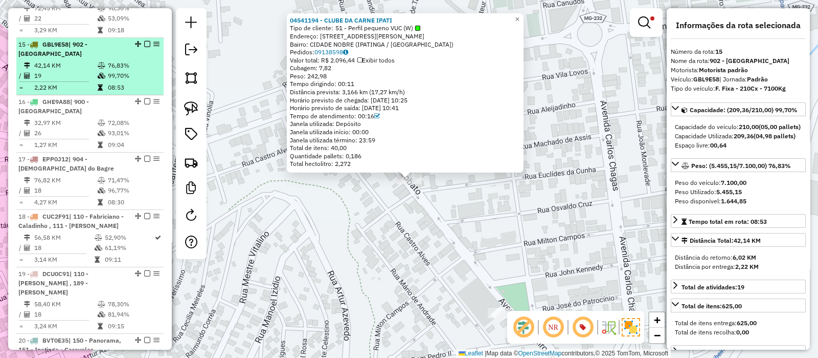
click at [144, 41] on em at bounding box center [147, 44] width 6 height 6
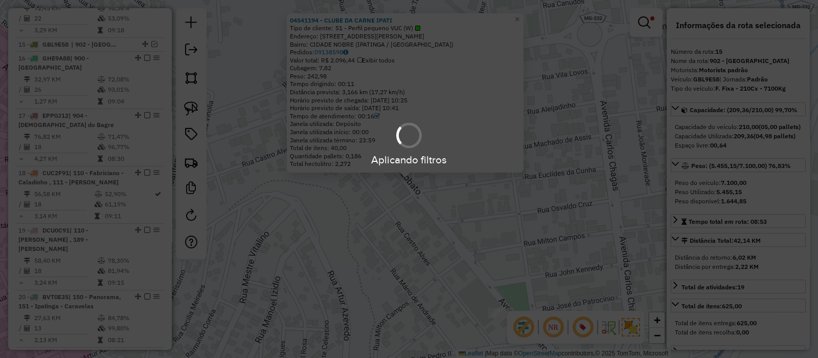
click at [379, 229] on hb-app "Aplicando filtros Pop-up bloqueado! Seu navegador bloqueou automáticamente a ab…" at bounding box center [409, 179] width 818 height 358
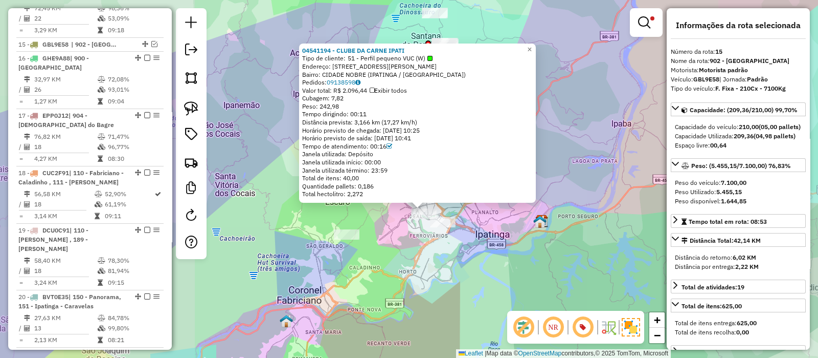
click at [377, 300] on div "04541194 - CLUBE DA CARNE IPATI Tipo de cliente: 51 - Perfil pequeno VUC (W) En…" at bounding box center [409, 179] width 818 height 358
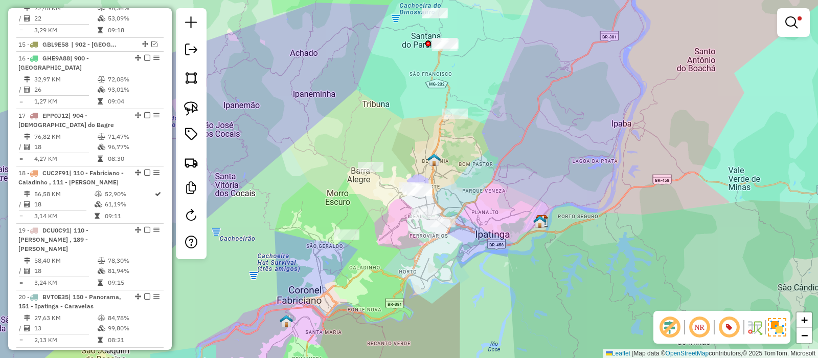
select select "**********"
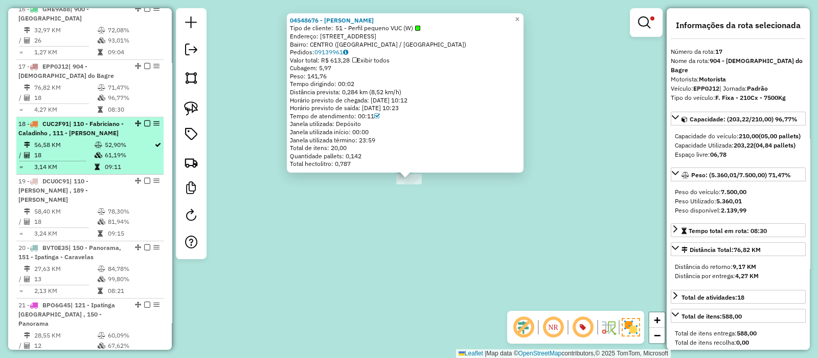
scroll to position [1137, 0]
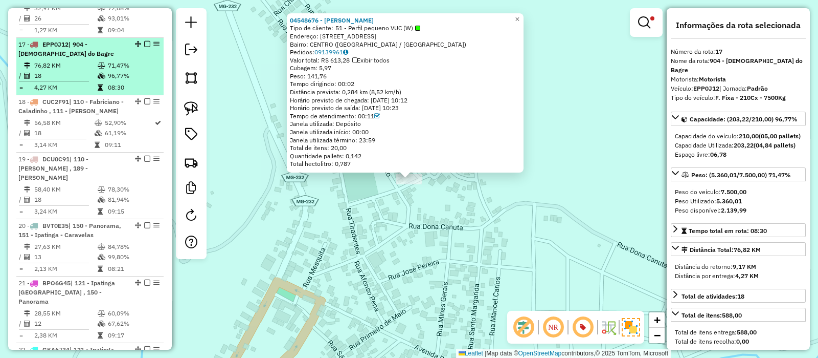
click at [146, 41] on em at bounding box center [147, 44] width 6 height 6
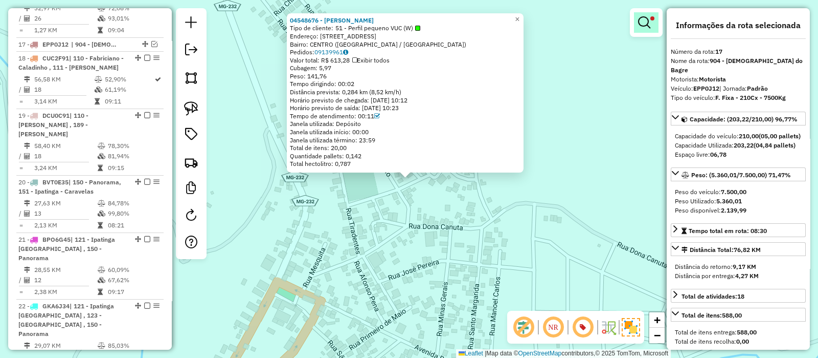
click at [642, 23] on em at bounding box center [644, 22] width 12 height 12
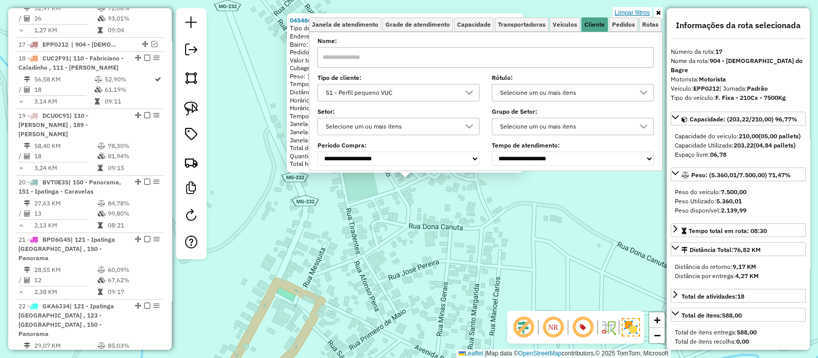
click at [617, 12] on link "Limpar filtros" at bounding box center [632, 12] width 39 height 11
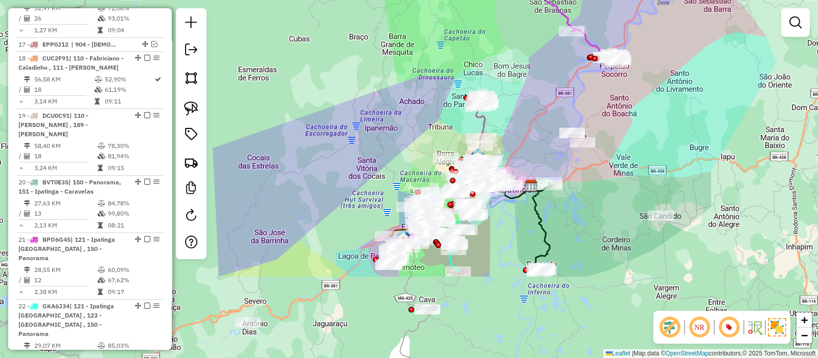
drag, startPoint x: 608, startPoint y: 244, endPoint x: 551, endPoint y: 205, distance: 68.8
click at [549, 209] on div "Janela de atendimento Grade de atendimento Capacidade Transportadoras Veículos …" at bounding box center [409, 179] width 818 height 358
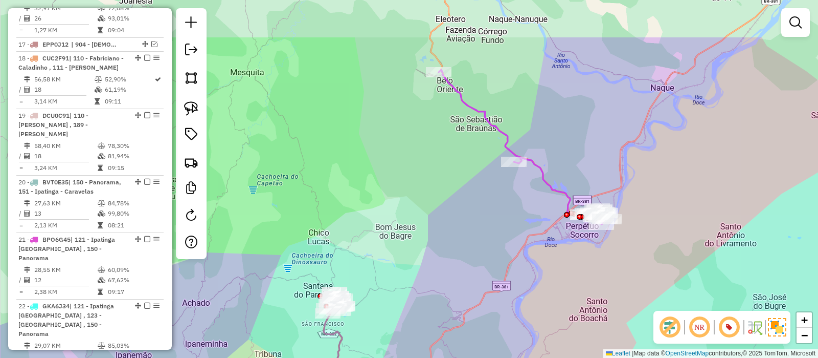
click at [624, 292] on div "Janela de atendimento Grade de atendimento Capacidade Transportadoras Veículos …" at bounding box center [409, 179] width 818 height 358
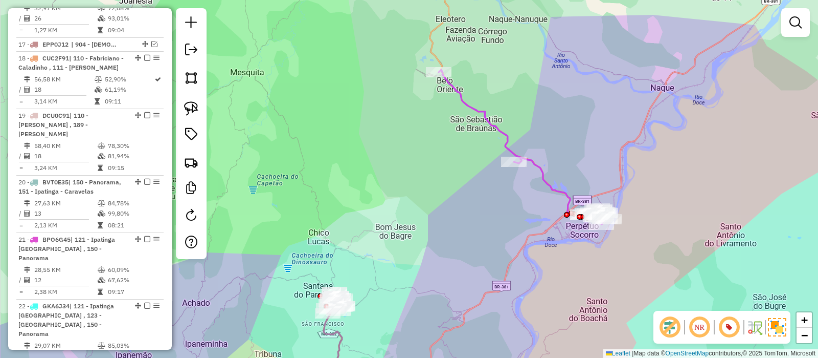
click at [502, 131] on icon at bounding box center [524, 147] width 170 height 154
select select "**********"
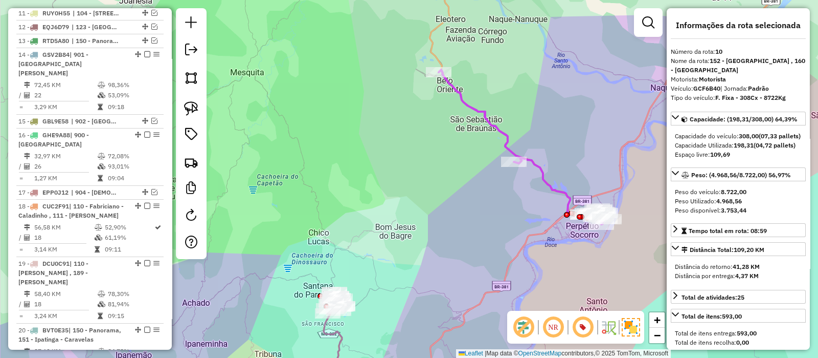
scroll to position [910, 0]
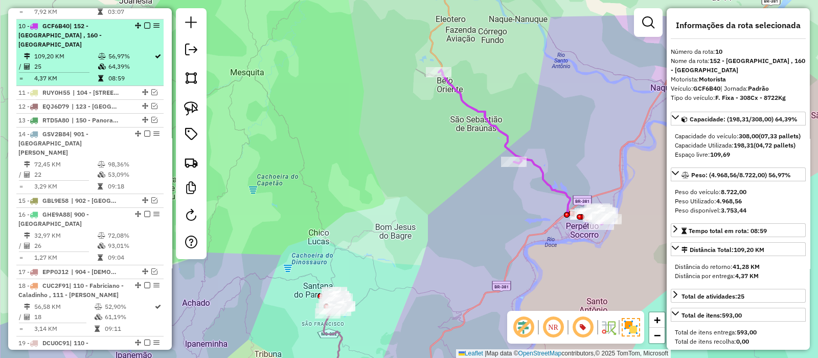
click at [144, 23] on em at bounding box center [147, 26] width 6 height 6
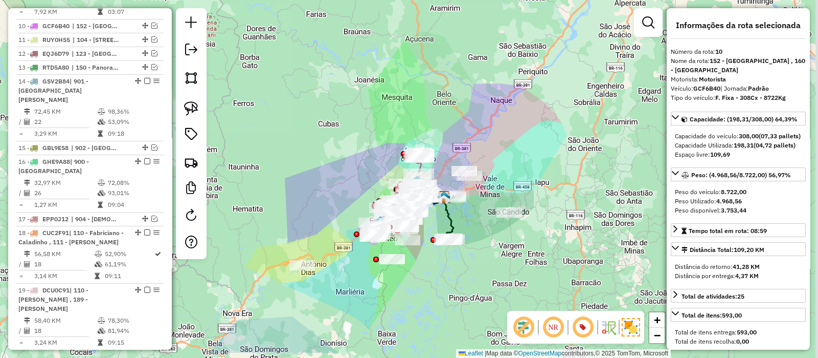
drag, startPoint x: 510, startPoint y: 178, endPoint x: 499, endPoint y: 167, distance: 14.5
click at [499, 167] on div "Janela de atendimento Grade de atendimento Capacidade Transportadoras Veículos …" at bounding box center [409, 179] width 818 height 358
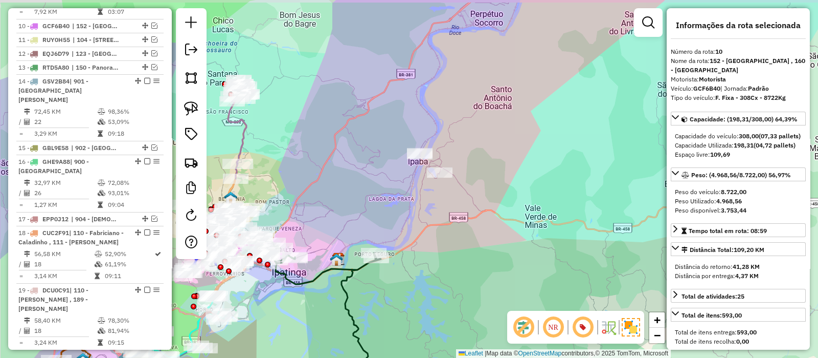
drag, startPoint x: 494, startPoint y: 150, endPoint x: 496, endPoint y: 162, distance: 12.5
click at [496, 162] on div "Janela de atendimento Grade de atendimento Capacidade Transportadoras Veículos …" at bounding box center [409, 179] width 818 height 358
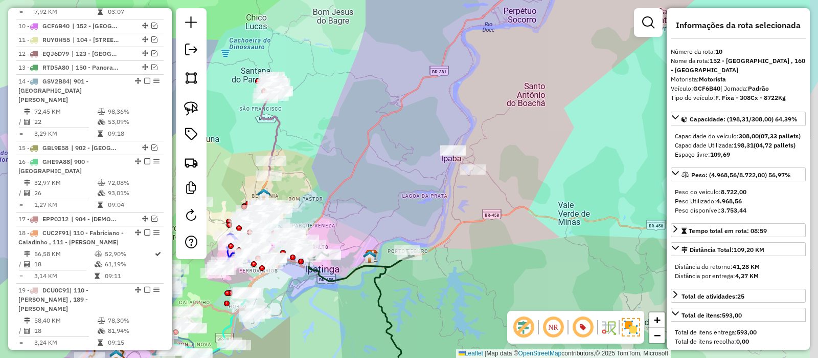
drag, startPoint x: 540, startPoint y: 219, endPoint x: 495, endPoint y: 197, distance: 49.9
click at [495, 197] on div "Janela de atendimento Grade de atendimento Capacidade Transportadoras Veículos …" at bounding box center [409, 179] width 818 height 358
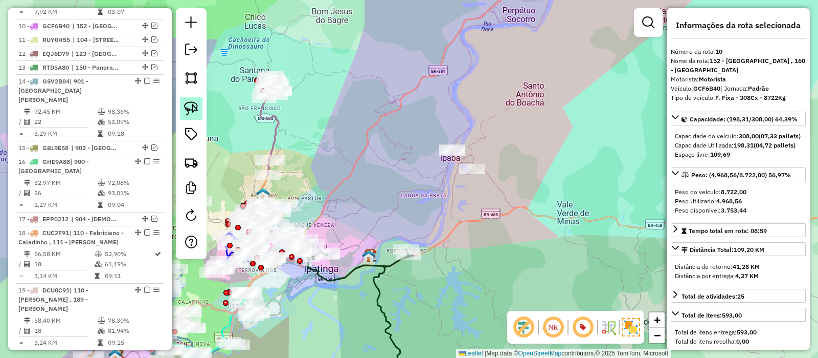
click at [182, 103] on link at bounding box center [191, 108] width 23 height 23
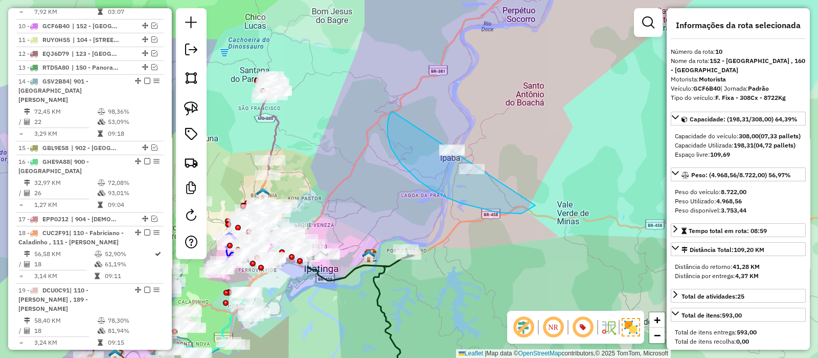
drag, startPoint x: 389, startPoint y: 116, endPoint x: 547, endPoint y: 91, distance: 160.0
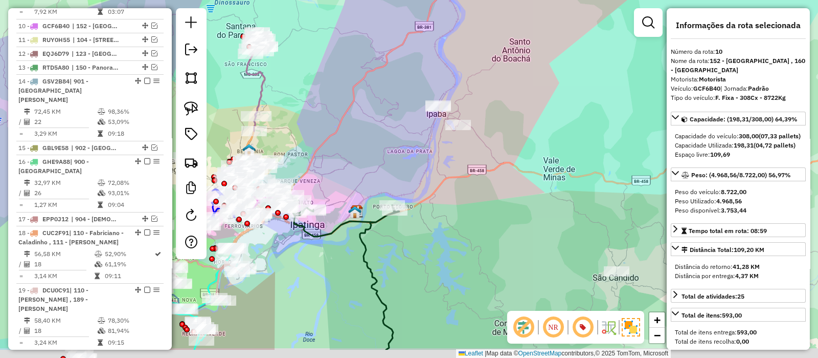
drag, startPoint x: 531, startPoint y: 201, endPoint x: 516, endPoint y: 157, distance: 46.6
click at [516, 157] on div "Janela de atendimento Grade de atendimento Capacidade Transportadoras Veículos …" at bounding box center [409, 179] width 818 height 358
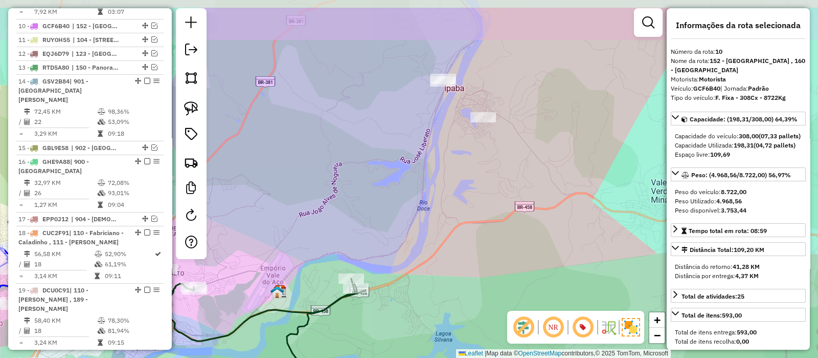
drag, startPoint x: 483, startPoint y: 119, endPoint x: 469, endPoint y: 162, distance: 45.8
click at [469, 162] on div "Janela de atendimento Grade de atendimento Capacidade Transportadoras Veículos …" at bounding box center [409, 179] width 818 height 358
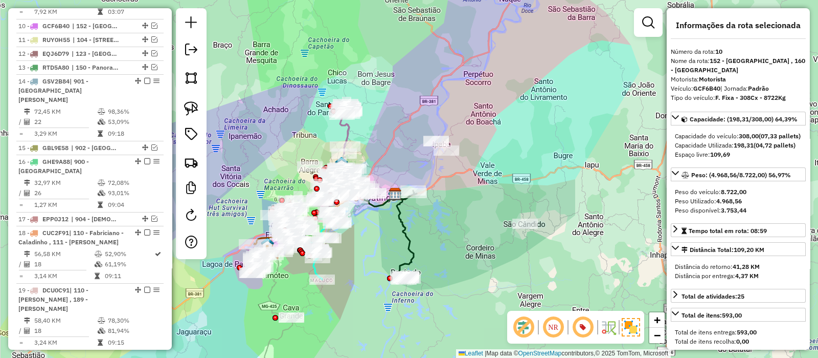
drag, startPoint x: 488, startPoint y: 272, endPoint x: 473, endPoint y: 246, distance: 30.0
click at [476, 251] on div "Janela de atendimento Grade de atendimento Capacidade Transportadoras Veículos …" at bounding box center [409, 179] width 818 height 358
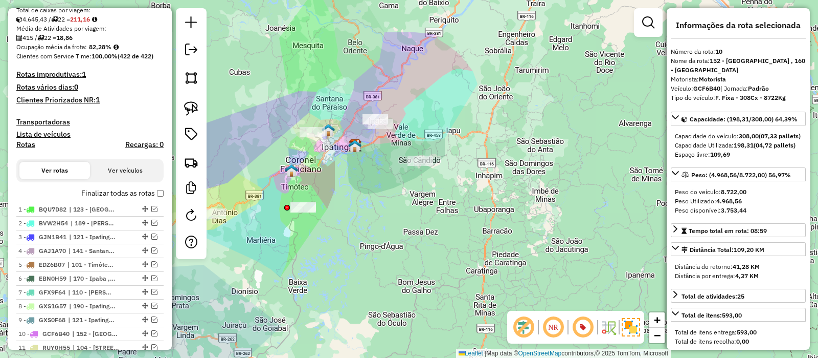
scroll to position [143, 0]
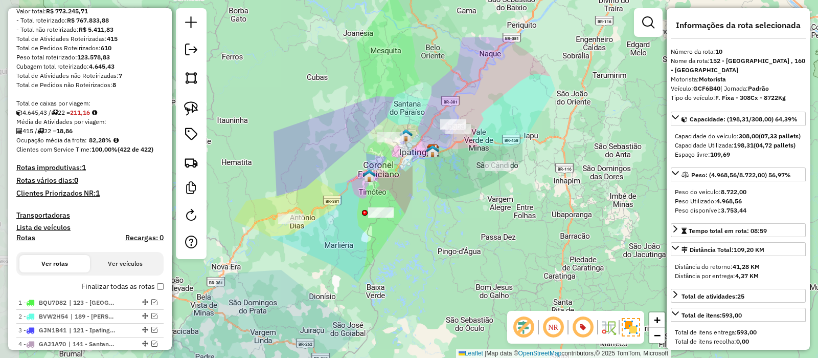
drag, startPoint x: 368, startPoint y: 278, endPoint x: 431, endPoint y: 279, distance: 62.9
click at [432, 283] on div "Janela de atendimento Grade de atendimento Capacidade Transportadoras Veículos …" at bounding box center [409, 179] width 818 height 358
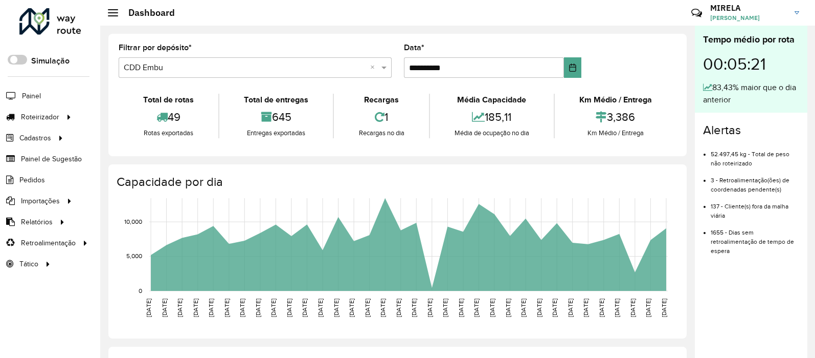
scroll to position [4, 0]
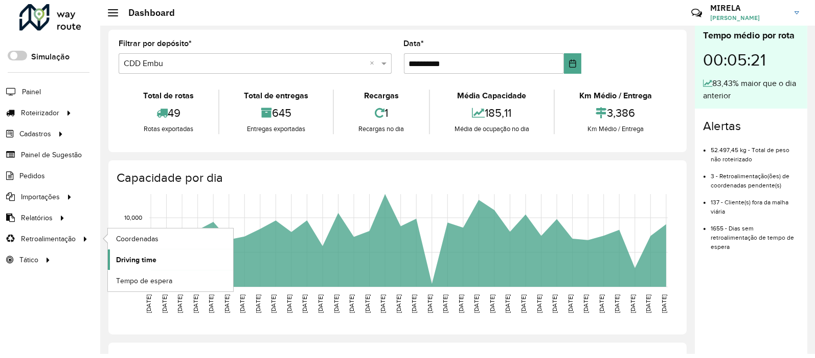
click at [146, 260] on span "Driving time" at bounding box center [136, 259] width 40 height 11
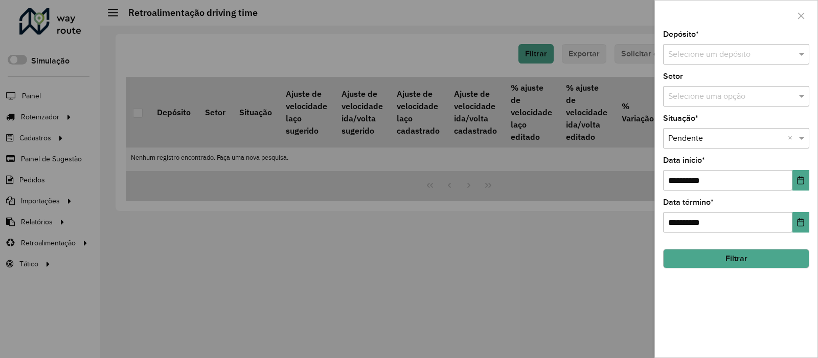
click at [693, 53] on input "text" at bounding box center [727, 55] width 116 height 12
type input "***"
click at [726, 91] on div "CDD Suzano" at bounding box center [736, 84] width 145 height 17
click at [803, 180] on icon "Choose Date" at bounding box center [801, 180] width 7 height 8
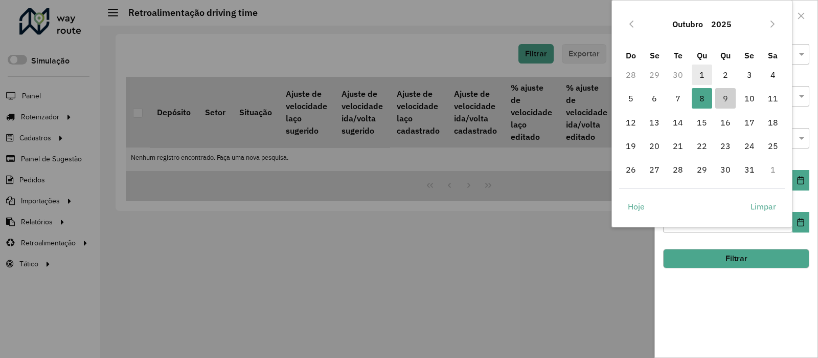
click at [701, 76] on span "1" at bounding box center [702, 74] width 20 height 20
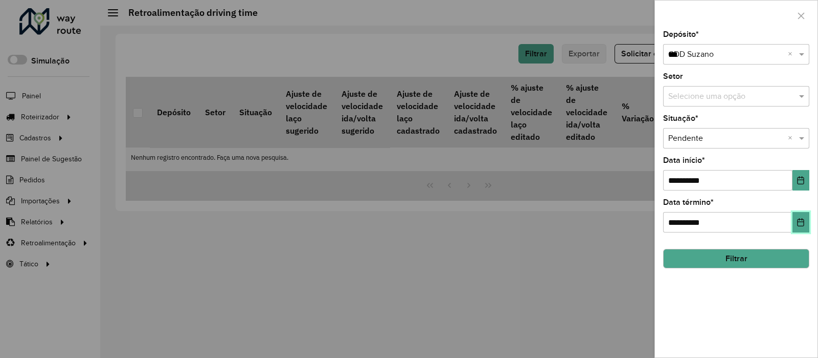
click at [799, 222] on icon "Choose Date" at bounding box center [801, 222] width 7 height 8
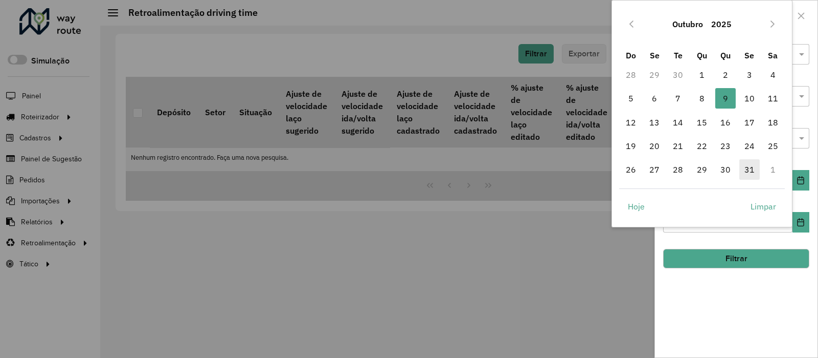
click at [752, 171] on span "31" at bounding box center [750, 169] width 20 height 20
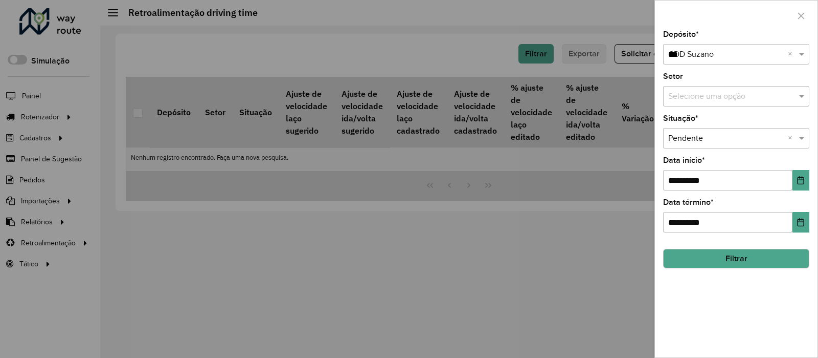
click at [771, 263] on button "Filtrar" at bounding box center [736, 258] width 146 height 19
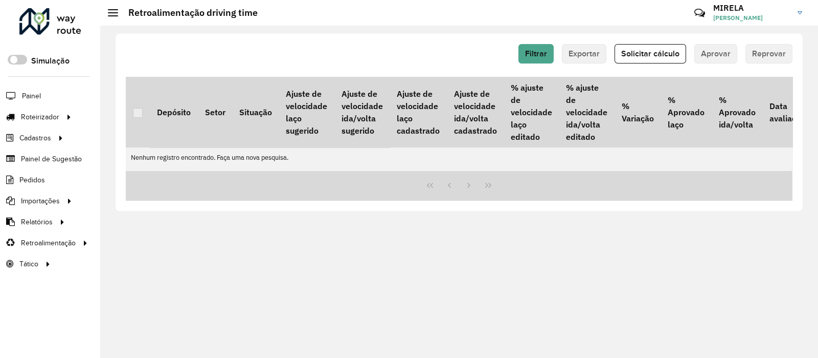
click at [425, 42] on div "Filtrar Exportar Solicitar cálculo Aprovar Reprovar Depósito Setor Situação Aju…" at bounding box center [460, 122] width 688 height 177
